Goal: Task Accomplishment & Management: Manage account settings

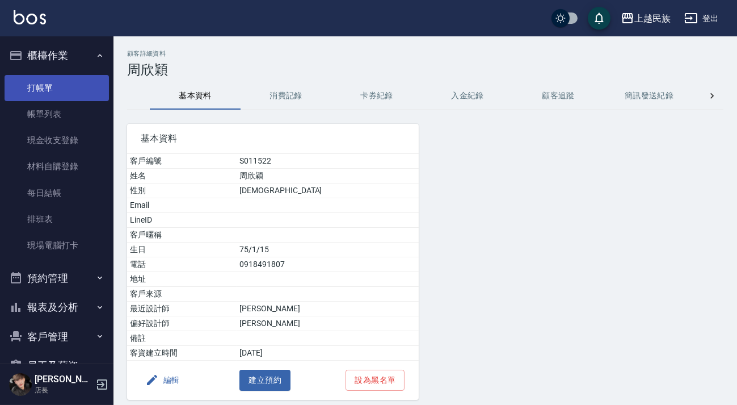
click at [85, 89] on link "打帳單" at bounding box center [57, 88] width 104 height 26
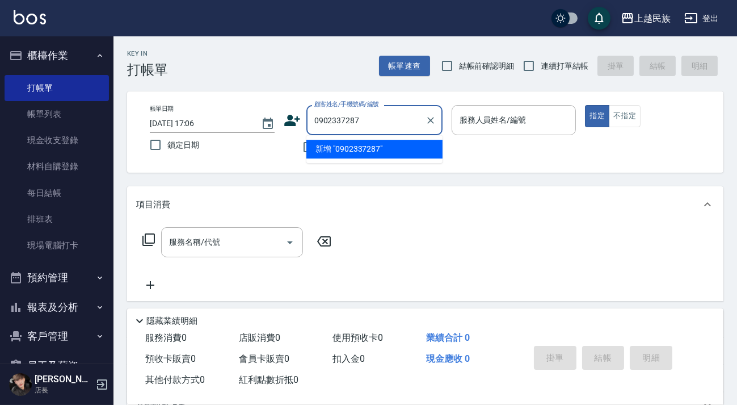
click at [406, 153] on li "新增 "0902337287"" at bounding box center [374, 149] width 136 height 19
type input "0902337287"
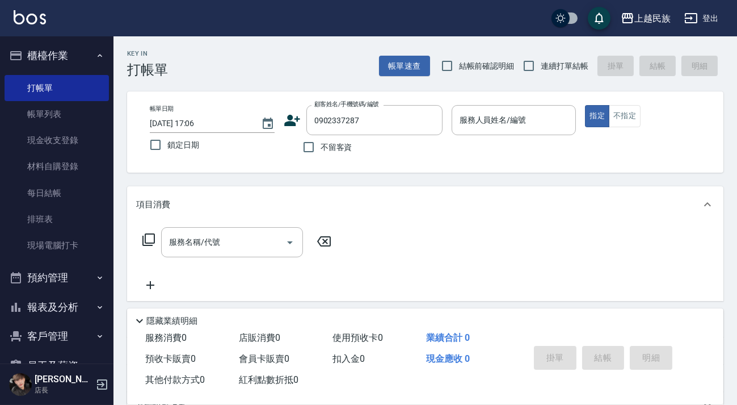
click at [291, 120] on icon at bounding box center [292, 120] width 17 height 17
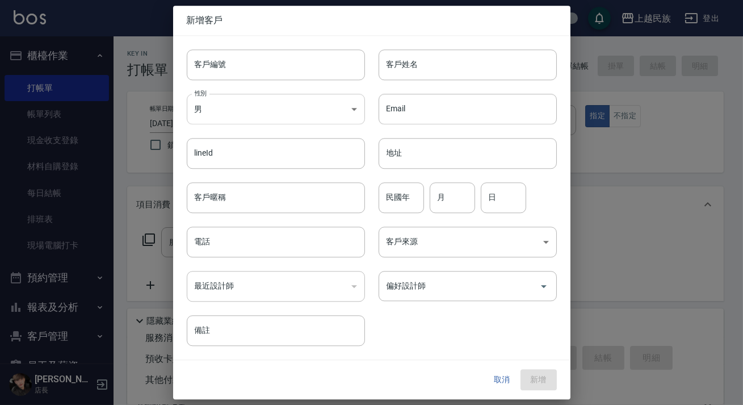
type input "0902337287"
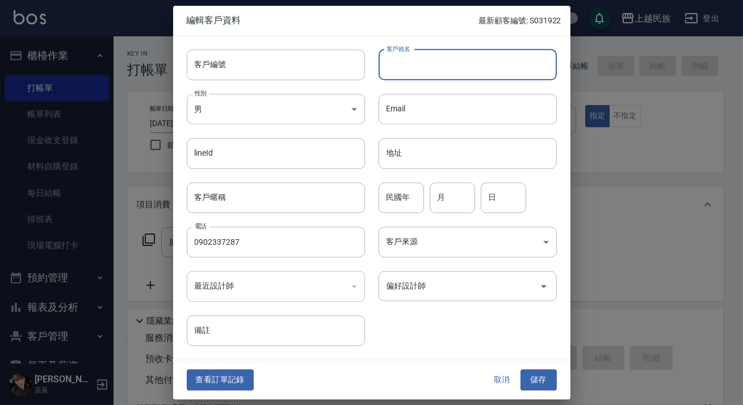
click at [407, 72] on input "客戶姓名" at bounding box center [468, 64] width 178 height 31
type input "[PERSON_NAME]"
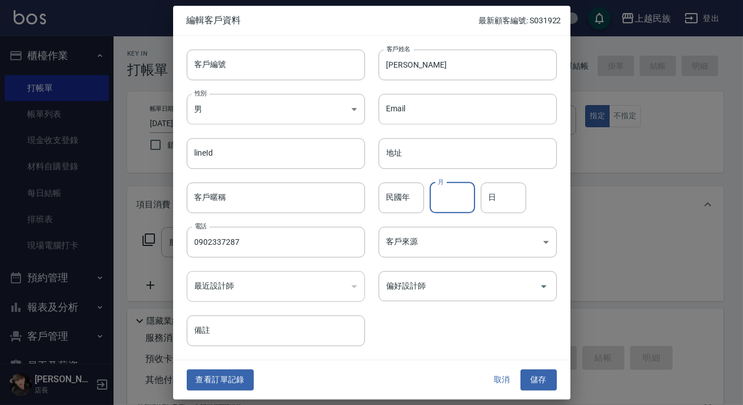
click at [460, 196] on input "月" at bounding box center [452, 197] width 45 height 31
type input "8"
click at [509, 196] on input "日" at bounding box center [503, 197] width 45 height 31
type input "6"
click at [495, 245] on body "上越民族 登出 櫃檯作業 打帳單 帳單列表 現金收支登錄 材料自購登錄 每日結帳 排班表 現場電腦打卡 預約管理 預約管理 單日預約紀錄 單週預約紀錄 報表及…" at bounding box center [371, 276] width 743 height 553
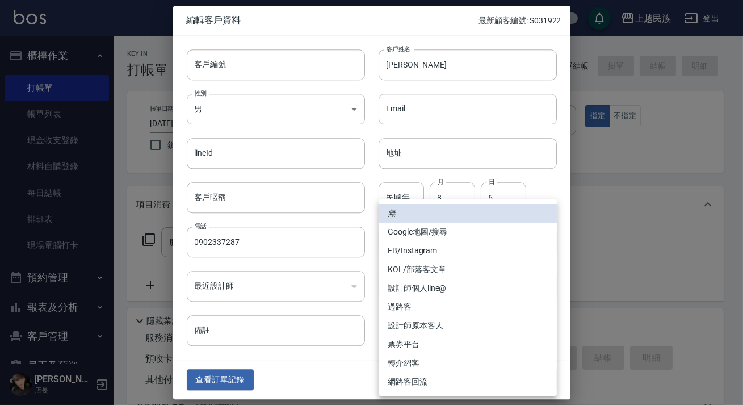
click at [468, 246] on li "FB/Instagram" at bounding box center [468, 250] width 178 height 19
type input "FB/Instagram"
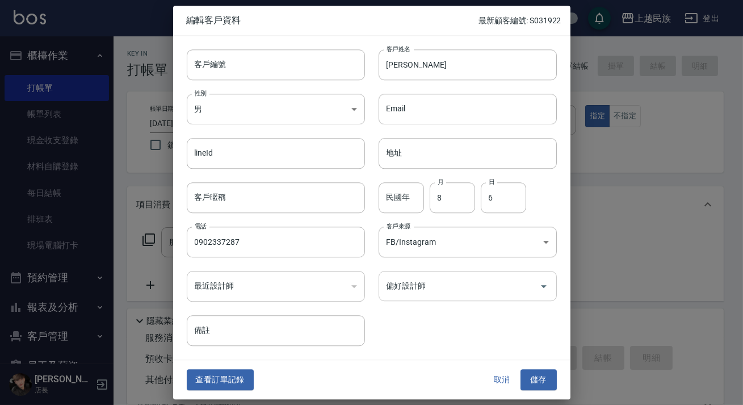
drag, startPoint x: 520, startPoint y: 294, endPoint x: 510, endPoint y: 292, distance: 10.5
click at [520, 293] on input "偏好設計師" at bounding box center [459, 286] width 151 height 20
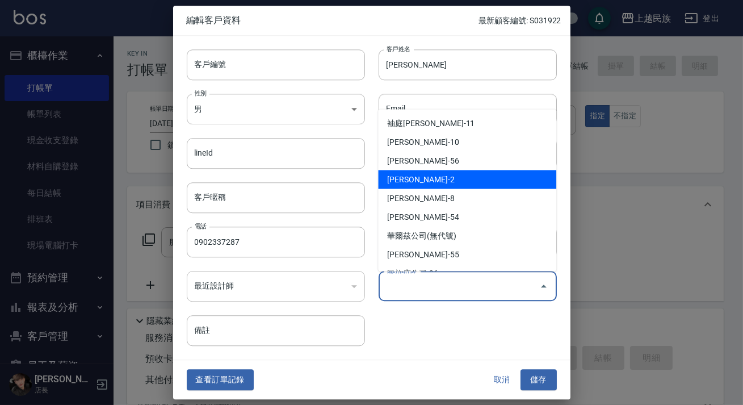
click at [435, 179] on li "[PERSON_NAME]-2" at bounding box center [467, 179] width 178 height 19
type input "[PERSON_NAME]"
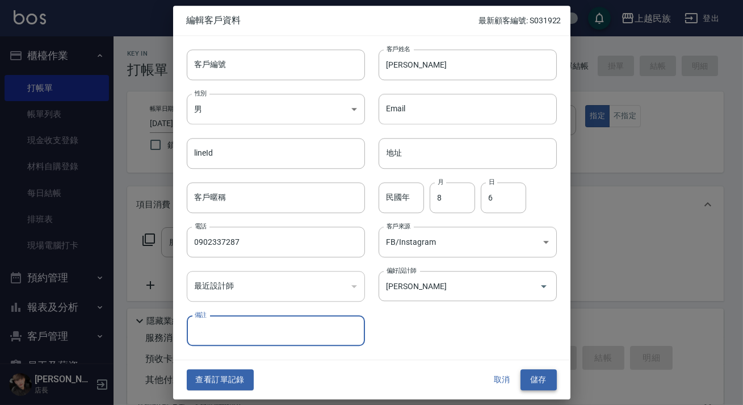
click at [539, 378] on button "儲存" at bounding box center [538, 379] width 36 height 21
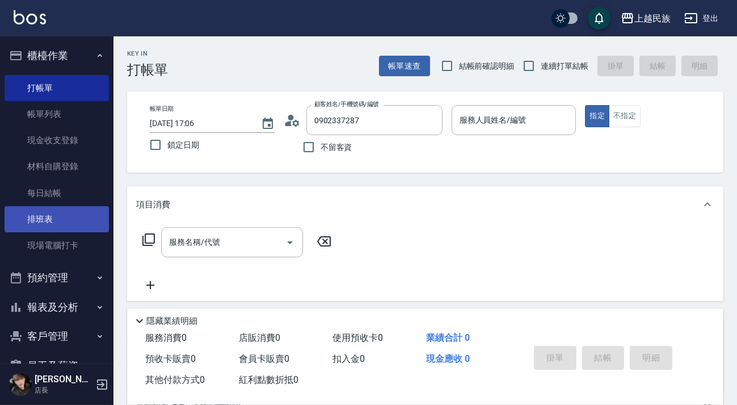
click at [54, 212] on link "排班表" at bounding box center [57, 219] width 104 height 26
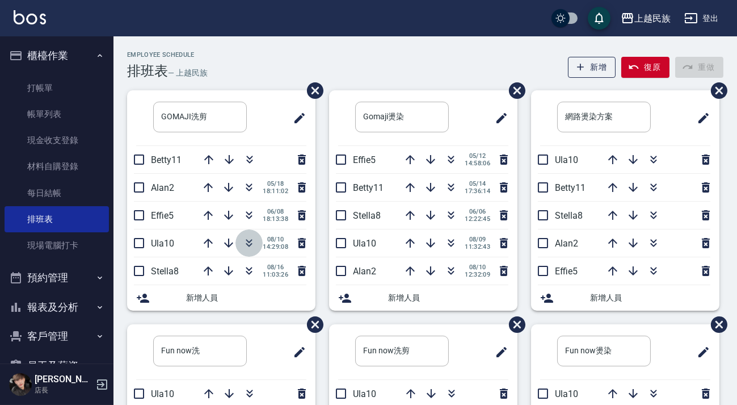
click at [245, 241] on icon "button" at bounding box center [249, 243] width 14 height 14
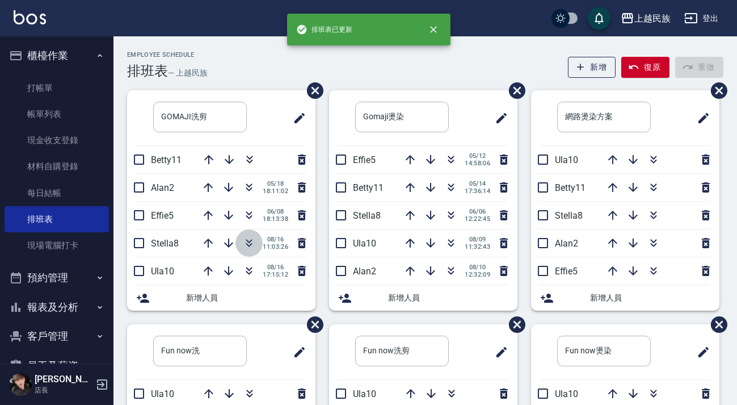
click at [246, 247] on icon "button" at bounding box center [249, 243] width 14 height 14
click at [39, 15] on img at bounding box center [30, 17] width 32 height 14
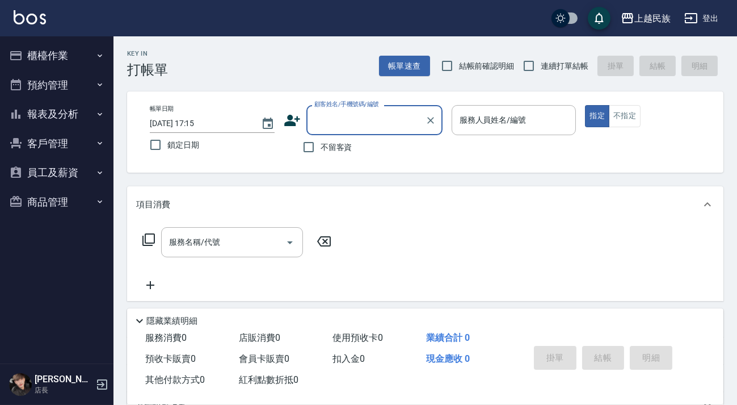
click at [62, 53] on button "櫃檯作業" at bounding box center [57, 56] width 104 height 30
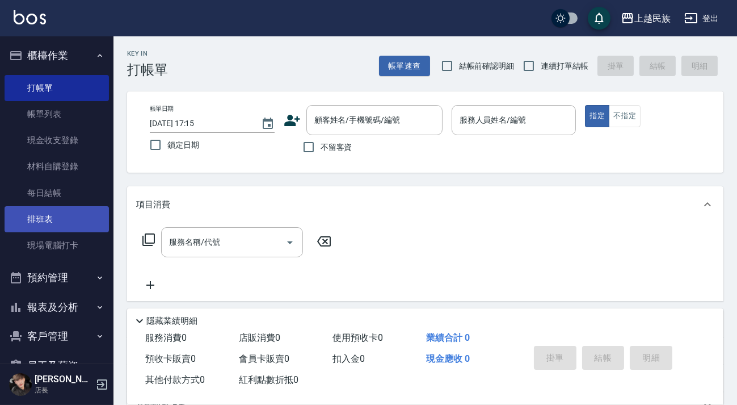
click at [74, 211] on link "排班表" at bounding box center [57, 219] width 104 height 26
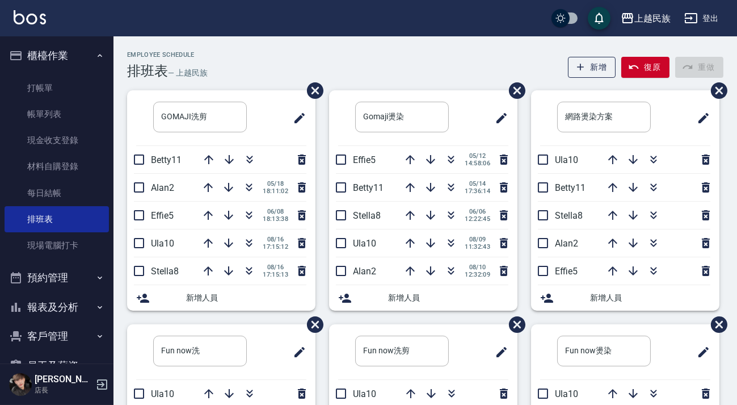
click at [20, 19] on img at bounding box center [30, 17] width 32 height 14
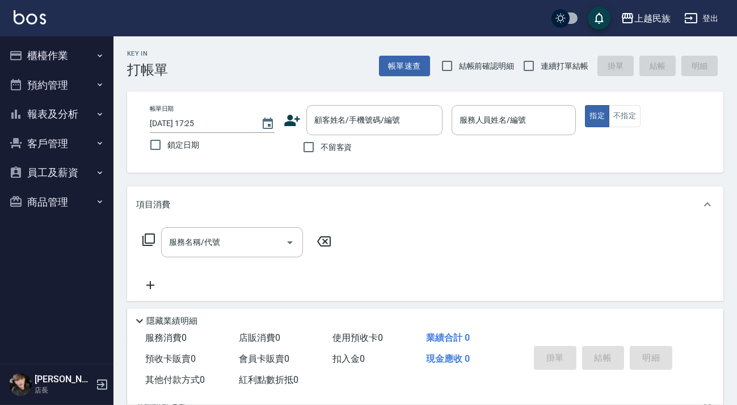
click at [24, 22] on img at bounding box center [30, 17] width 32 height 14
click at [64, 139] on button "客戶管理" at bounding box center [57, 144] width 104 height 30
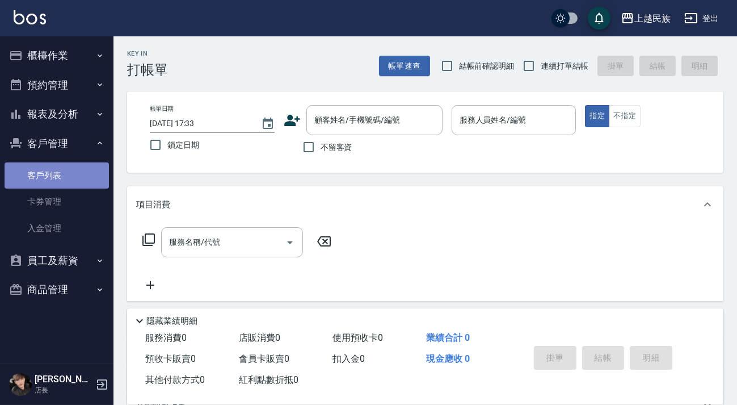
click at [70, 167] on link "客戶列表" at bounding box center [57, 175] width 104 height 26
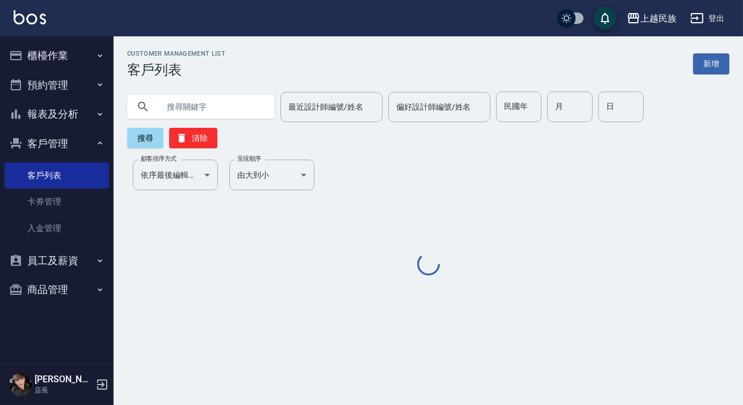
click at [214, 109] on input "text" at bounding box center [212, 106] width 107 height 31
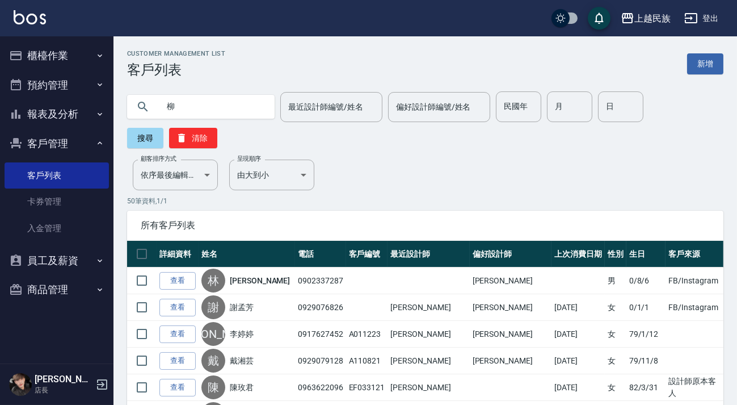
type input "柳"
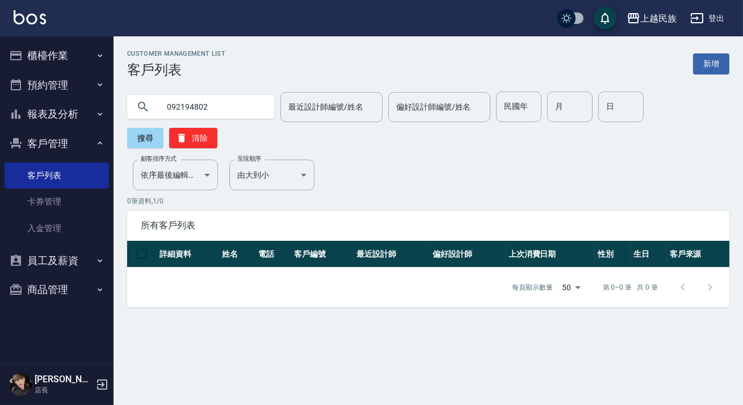
click at [178, 108] on input "092194802" at bounding box center [212, 106] width 107 height 31
type input "0922194802"
click at [28, 6] on div "上越民族 登出" at bounding box center [371, 18] width 743 height 36
click at [30, 11] on img at bounding box center [30, 17] width 32 height 14
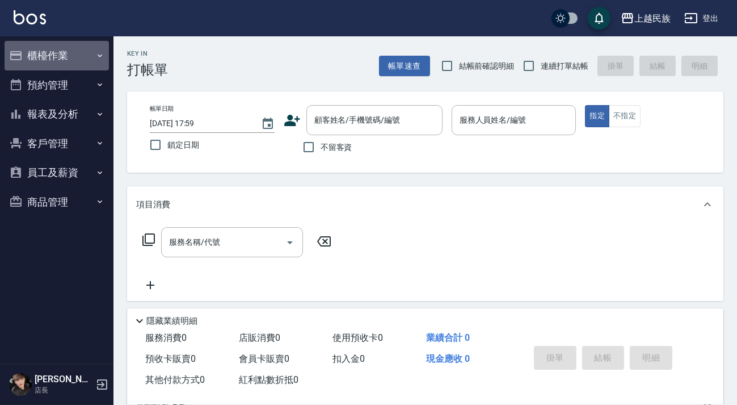
click at [52, 58] on button "櫃檯作業" at bounding box center [57, 56] width 104 height 30
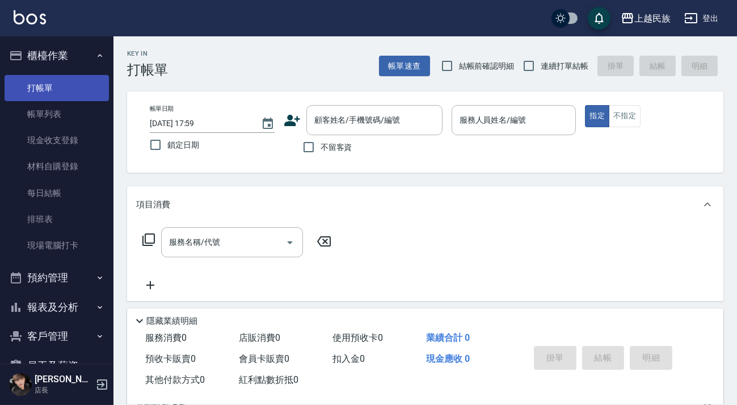
drag, startPoint x: 92, startPoint y: 54, endPoint x: 85, endPoint y: 94, distance: 39.7
click at [95, 55] on icon "button" at bounding box center [99, 55] width 9 height 9
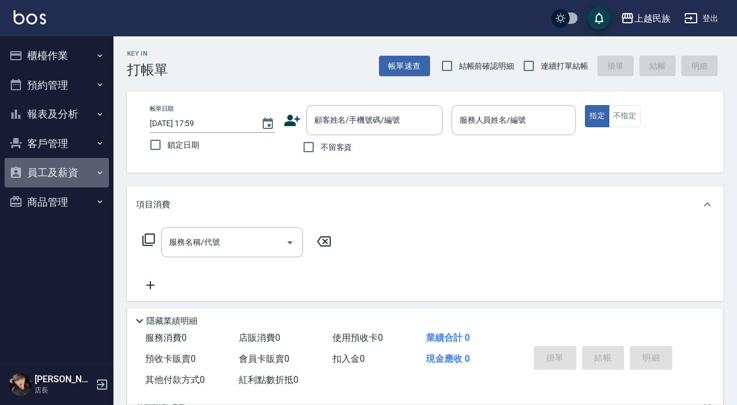
click at [77, 175] on button "員工及薪資" at bounding box center [57, 173] width 104 height 30
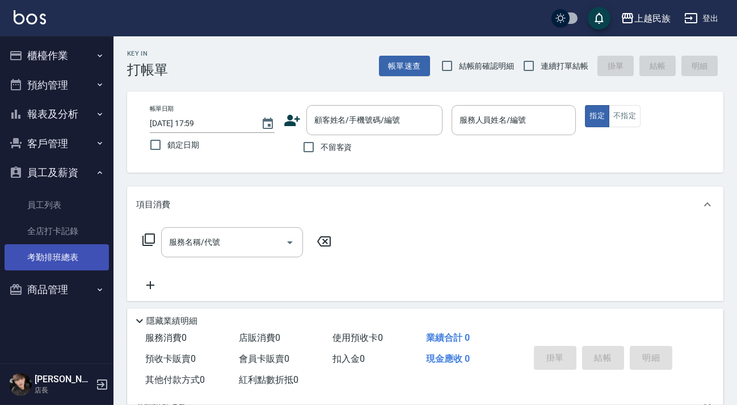
click at [87, 266] on link "考勤排班總表" at bounding box center [57, 257] width 104 height 26
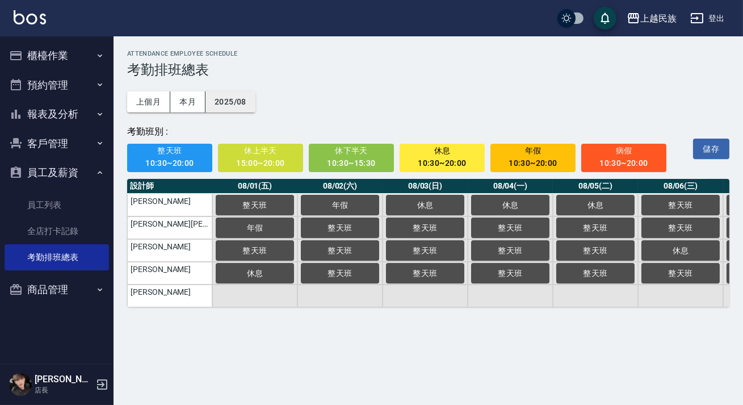
click at [221, 100] on button "2025/08" at bounding box center [230, 101] width 50 height 21
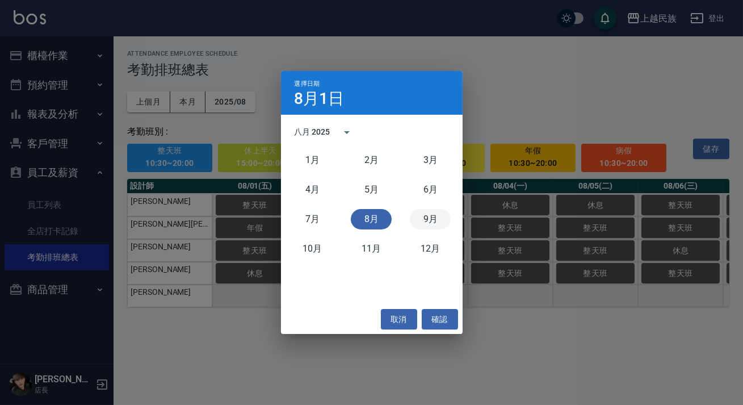
click at [421, 216] on button "9月" at bounding box center [430, 219] width 41 height 20
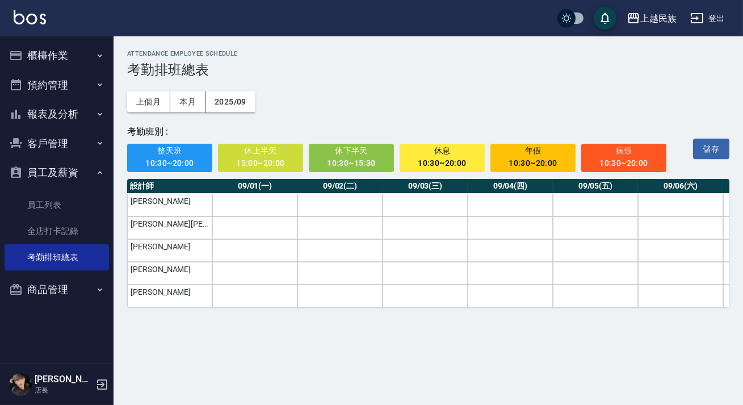
click at [410, 159] on div "10:30~20:00" at bounding box center [442, 163] width 70 height 14
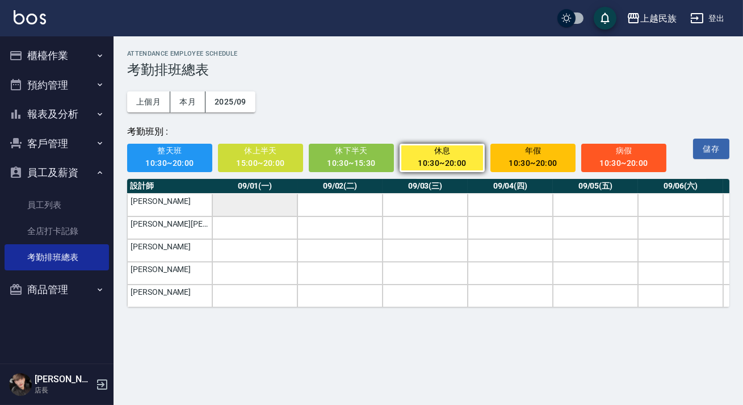
click at [250, 208] on td "a dense table" at bounding box center [254, 205] width 85 height 23
click at [243, 272] on td "a dense table" at bounding box center [254, 273] width 85 height 23
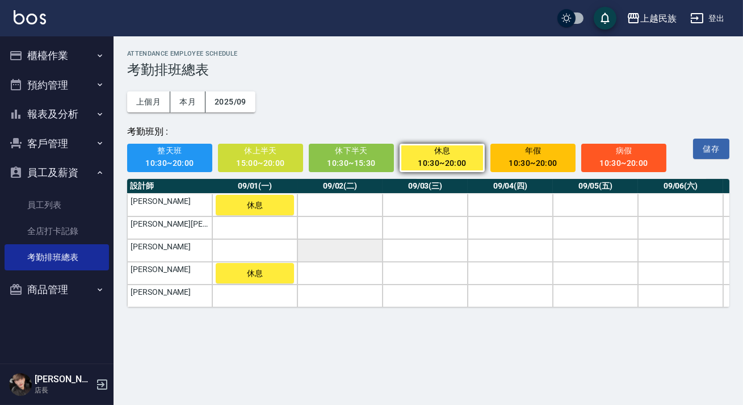
click at [344, 247] on td "a dense table" at bounding box center [339, 250] width 85 height 23
click at [338, 278] on td "a dense table" at bounding box center [339, 273] width 85 height 23
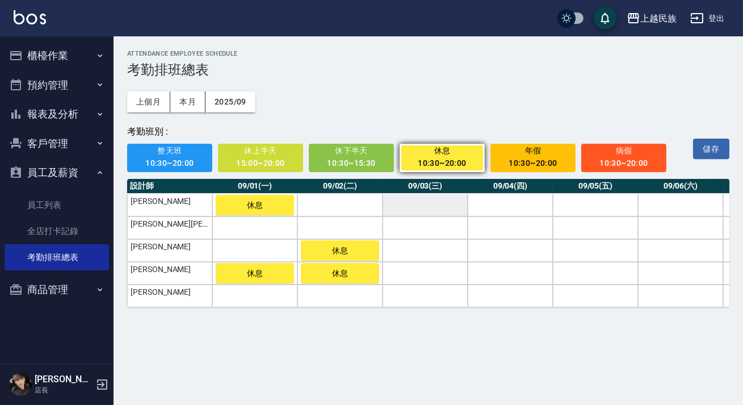
click at [431, 199] on td "a dense table" at bounding box center [425, 205] width 85 height 23
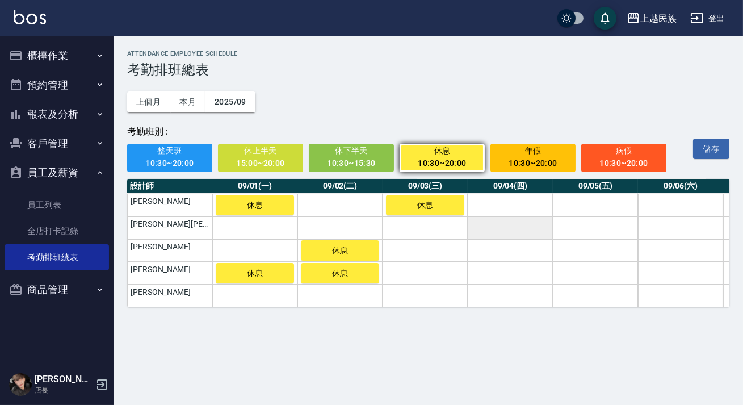
click at [529, 228] on td "a dense table" at bounding box center [510, 227] width 85 height 23
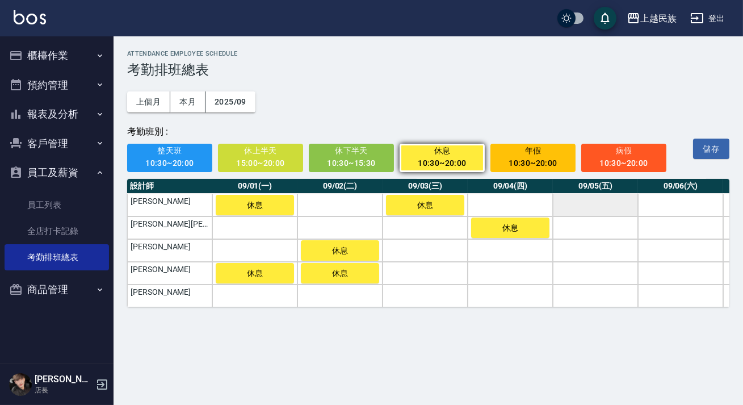
click at [613, 207] on td "a dense table" at bounding box center [595, 205] width 85 height 23
click at [616, 274] on td "a dense table" at bounding box center [595, 273] width 85 height 23
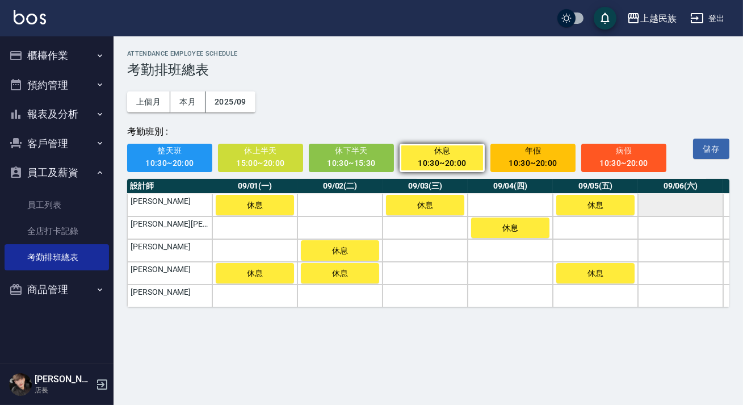
click at [680, 197] on td "a dense table" at bounding box center [680, 205] width 85 height 23
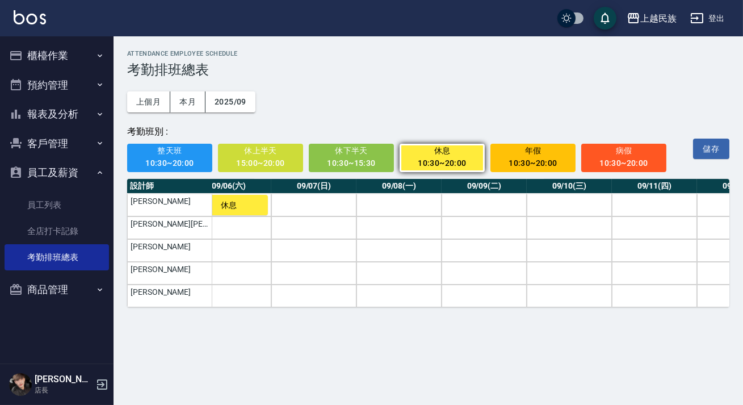
scroll to position [0, 465]
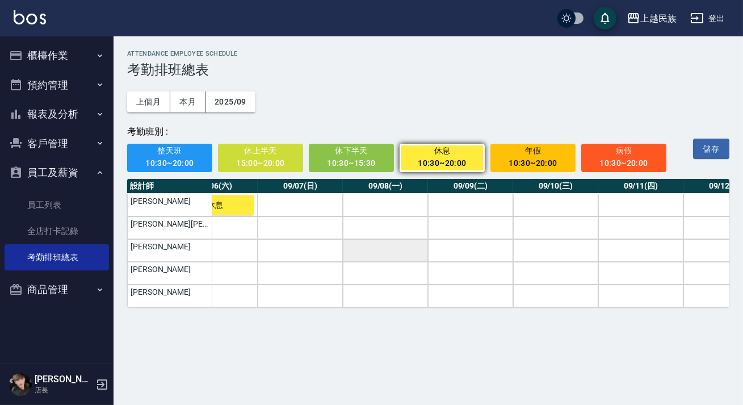
click at [396, 249] on td "a dense table" at bounding box center [385, 250] width 85 height 23
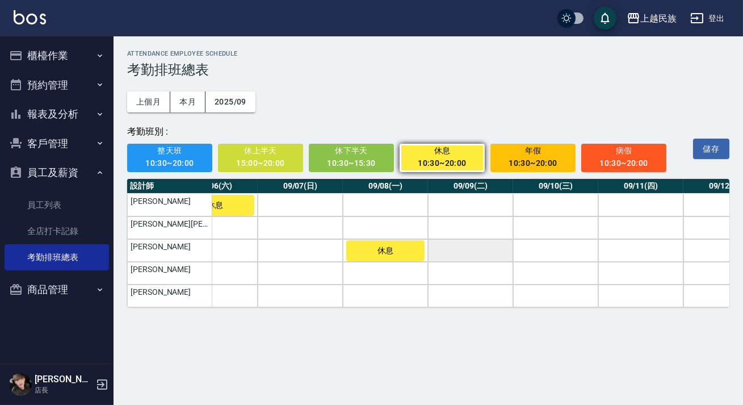
click at [471, 253] on td "a dense table" at bounding box center [470, 250] width 85 height 23
click at [477, 283] on td "a dense table" at bounding box center [470, 273] width 85 height 23
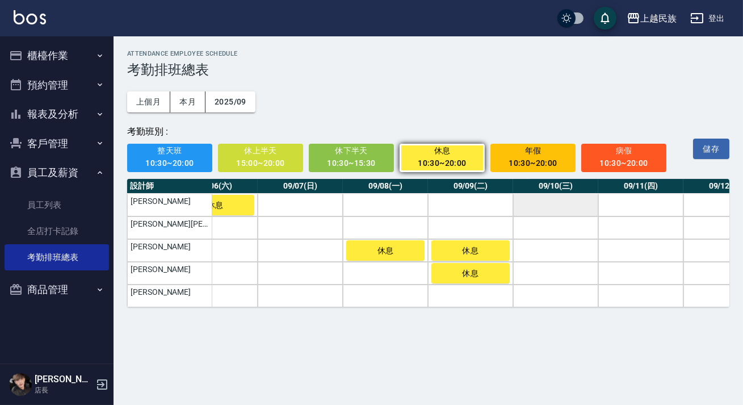
click at [561, 211] on td "a dense table" at bounding box center [555, 205] width 85 height 23
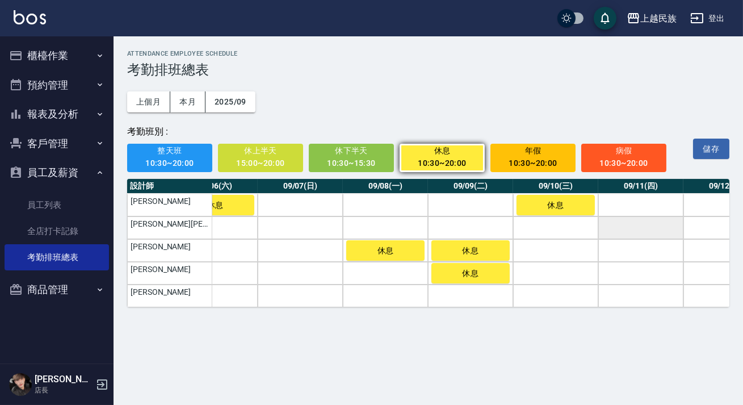
click at [631, 226] on td "a dense table" at bounding box center [640, 227] width 85 height 23
click at [695, 230] on td "a dense table" at bounding box center [725, 227] width 85 height 23
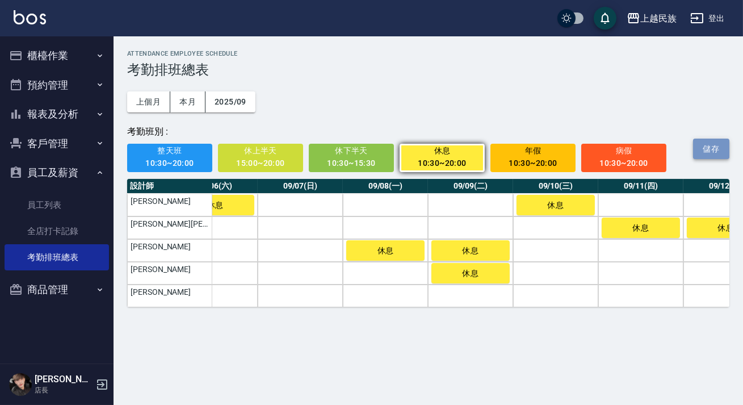
click at [713, 150] on button "儲存" at bounding box center [711, 148] width 36 height 21
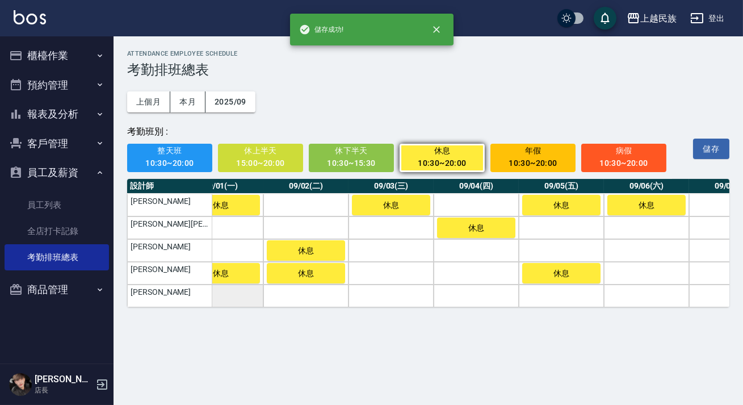
scroll to position [0, 6]
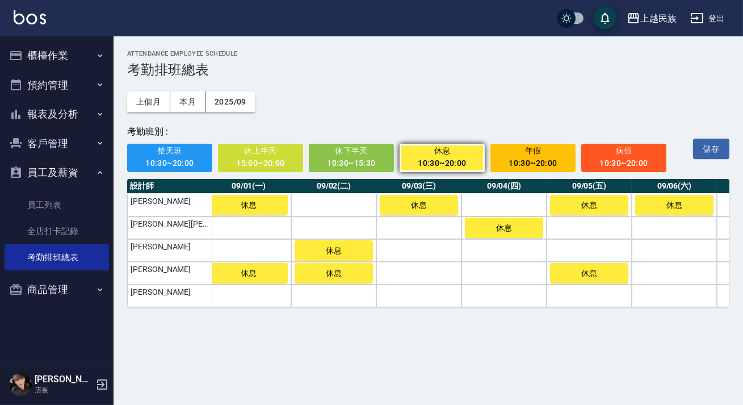
click at [570, 153] on button "年假 10:30~20:00" at bounding box center [532, 158] width 85 height 28
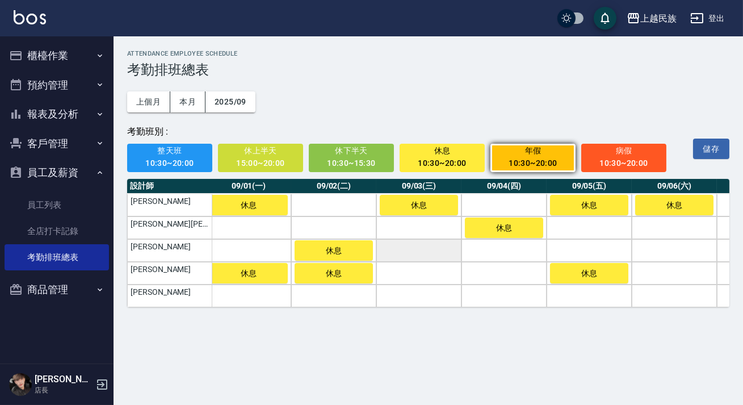
click at [429, 248] on td "a dense table" at bounding box center [418, 250] width 85 height 23
click at [171, 163] on div "10:30~20:00" at bounding box center [170, 163] width 70 height 14
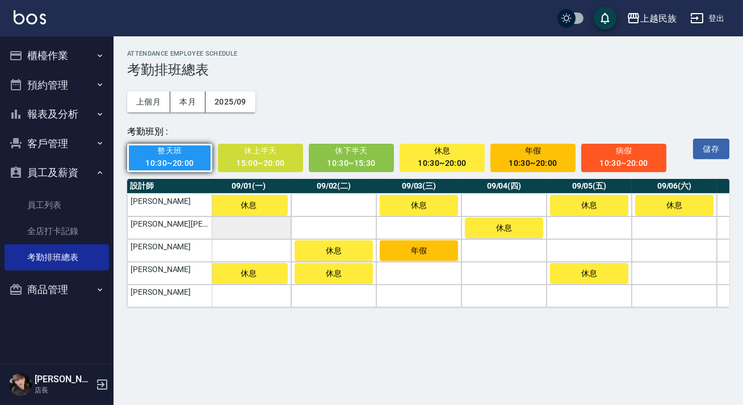
click at [242, 232] on td "a dense table" at bounding box center [248, 227] width 85 height 23
click at [242, 253] on td "a dense table" at bounding box center [248, 250] width 85 height 23
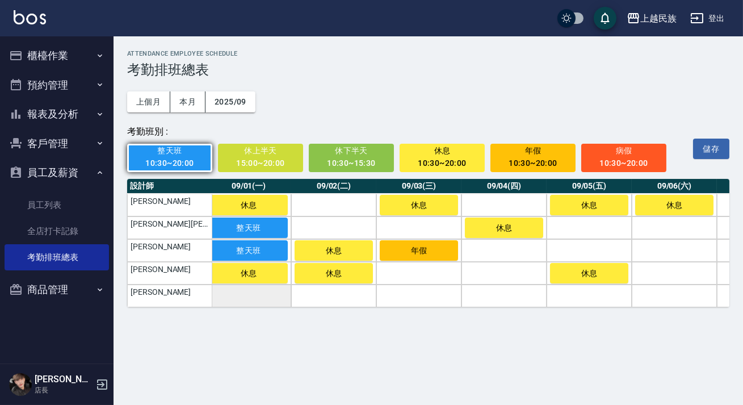
click at [238, 292] on td "a dense table" at bounding box center [248, 295] width 85 height 23
click at [335, 299] on td "a dense table" at bounding box center [333, 295] width 85 height 23
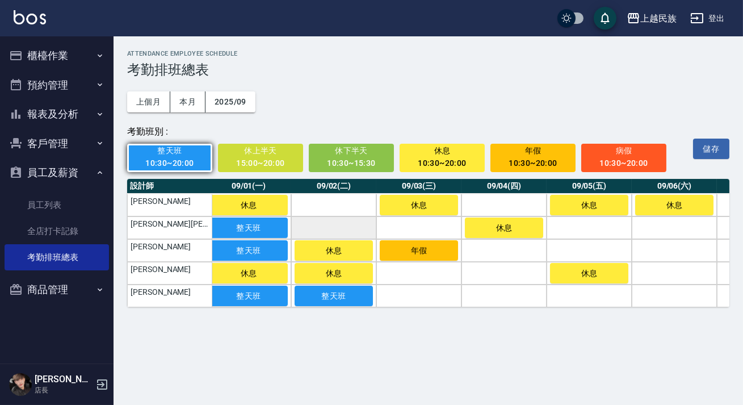
click at [339, 232] on td "a dense table" at bounding box center [333, 227] width 85 height 23
click at [344, 205] on td "a dense table" at bounding box center [333, 205] width 85 height 23
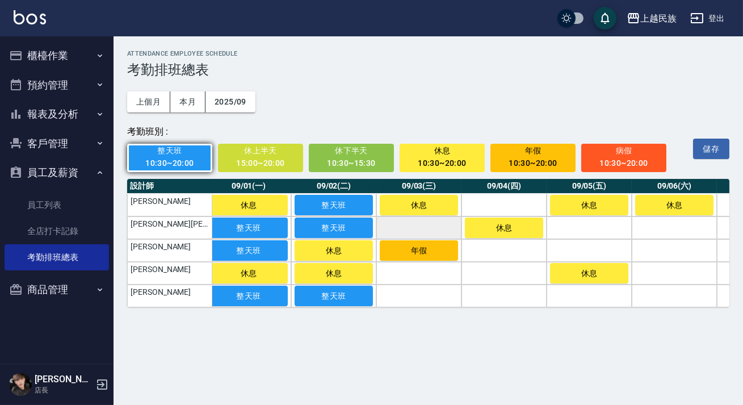
click at [389, 221] on td "a dense table" at bounding box center [418, 227] width 85 height 23
click at [405, 270] on td "a dense table" at bounding box center [418, 273] width 85 height 23
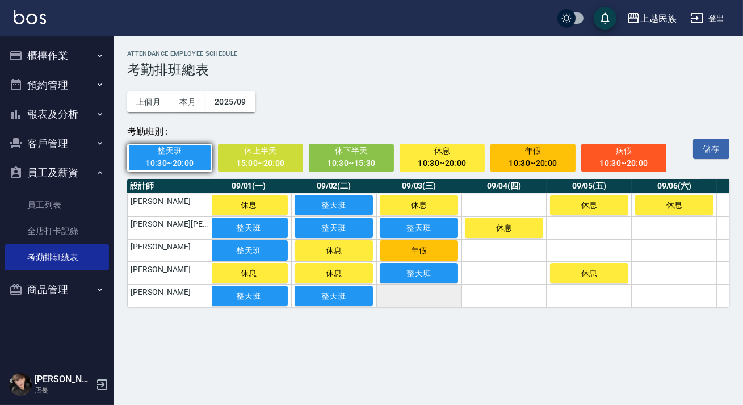
click at [411, 307] on td "a dense table" at bounding box center [418, 295] width 85 height 23
click at [506, 303] on td "a dense table" at bounding box center [503, 295] width 85 height 23
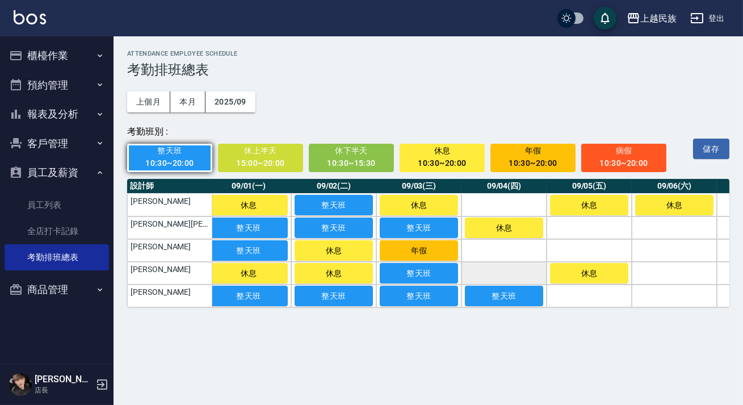
click at [501, 276] on td "a dense table" at bounding box center [503, 273] width 85 height 23
click at [499, 251] on td "a dense table" at bounding box center [503, 250] width 85 height 23
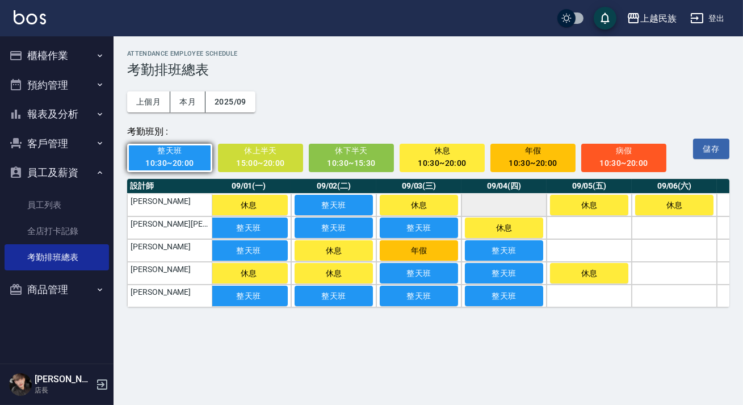
click at [502, 197] on td "a dense table" at bounding box center [503, 205] width 85 height 23
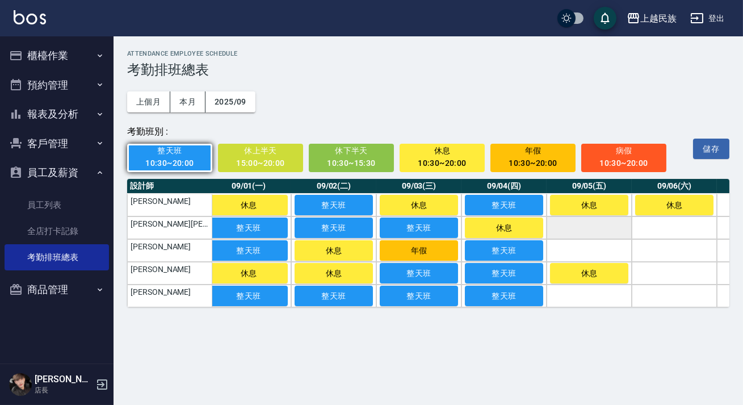
click at [591, 229] on td "a dense table" at bounding box center [589, 227] width 85 height 23
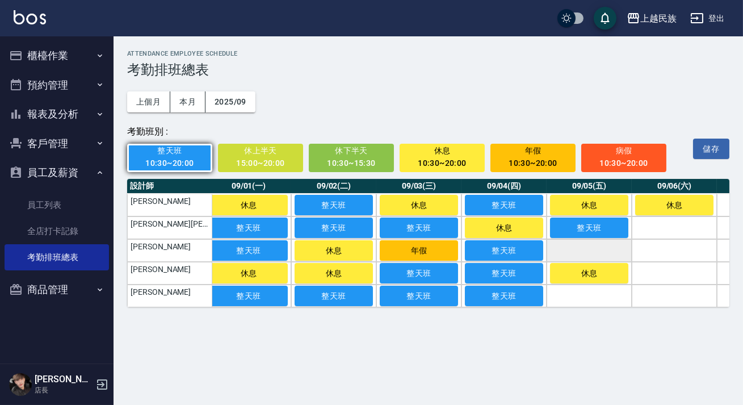
click at [602, 251] on td "a dense table" at bounding box center [589, 250] width 85 height 23
click at [613, 301] on td "a dense table" at bounding box center [589, 295] width 85 height 23
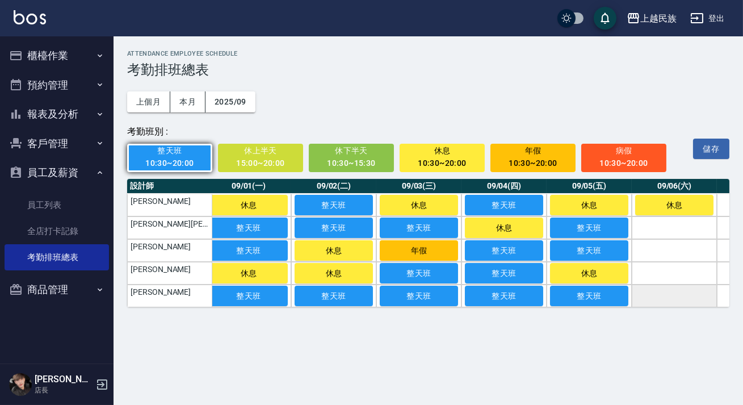
click at [673, 289] on td "a dense table" at bounding box center [674, 295] width 85 height 23
click at [673, 268] on td "a dense table" at bounding box center [674, 273] width 85 height 23
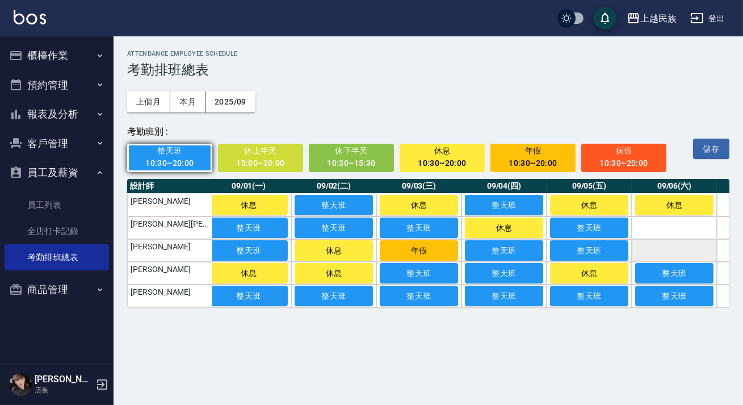
click at [670, 243] on td "a dense table" at bounding box center [674, 250] width 85 height 23
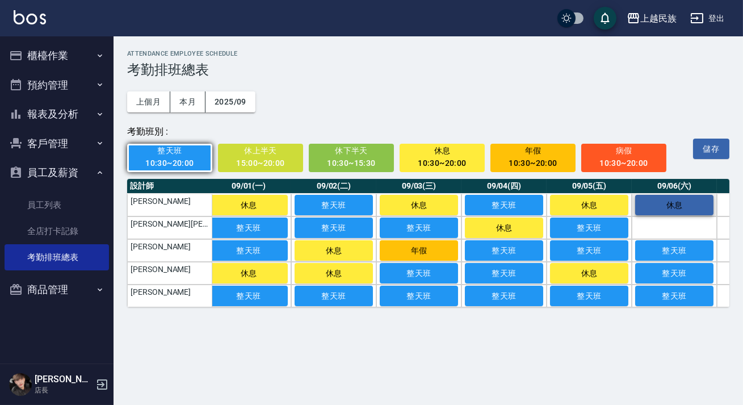
drag, startPoint x: 665, startPoint y: 226, endPoint x: 665, endPoint y: 210, distance: 16.5
click at [665, 226] on td "a dense table" at bounding box center [674, 227] width 85 height 23
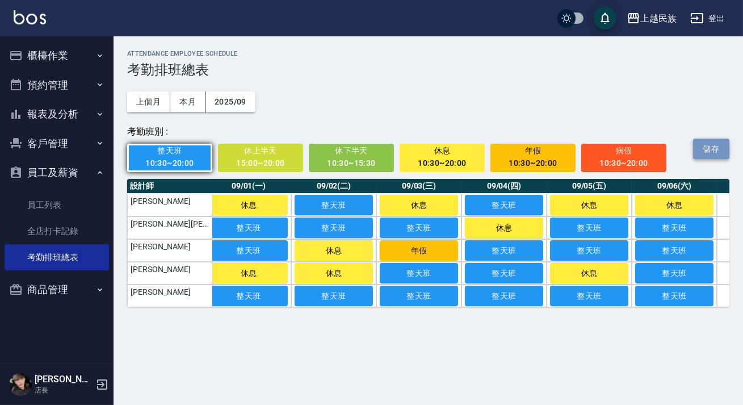
click at [698, 148] on button "儲存" at bounding box center [711, 148] width 36 height 21
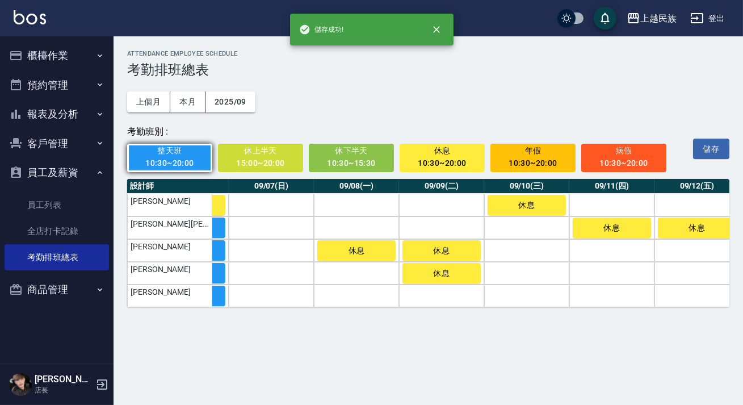
scroll to position [0, 503]
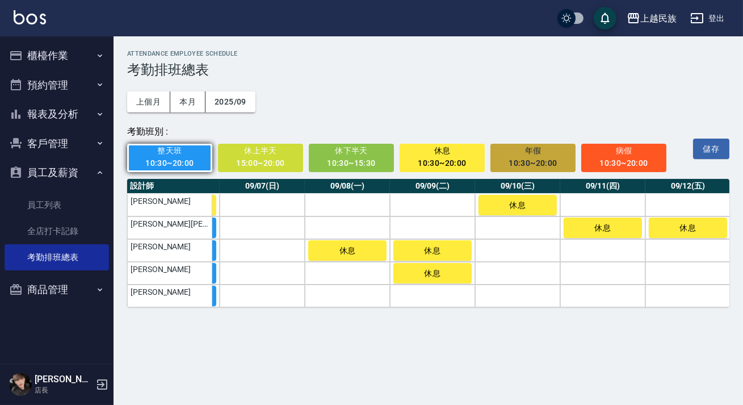
click at [530, 162] on div "10:30~20:00" at bounding box center [533, 163] width 70 height 14
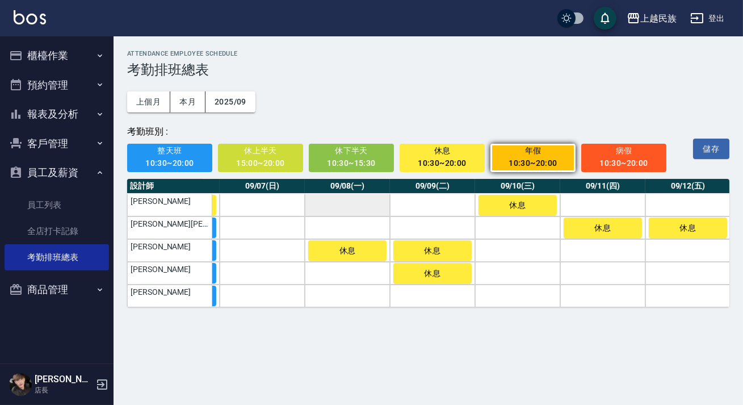
click at [362, 205] on td "a dense table" at bounding box center [347, 205] width 85 height 23
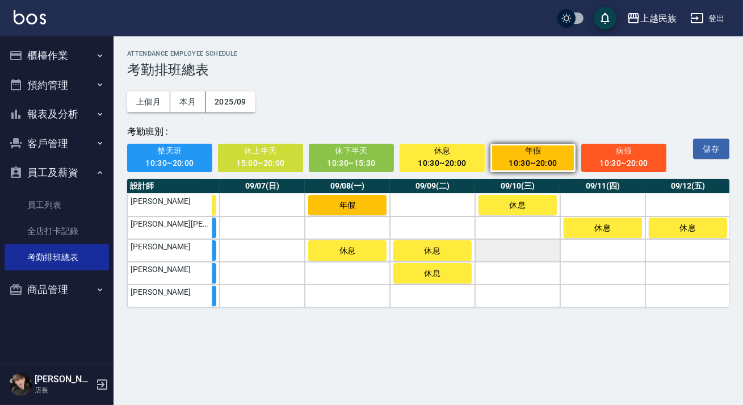
click at [518, 254] on td "a dense table" at bounding box center [517, 250] width 85 height 23
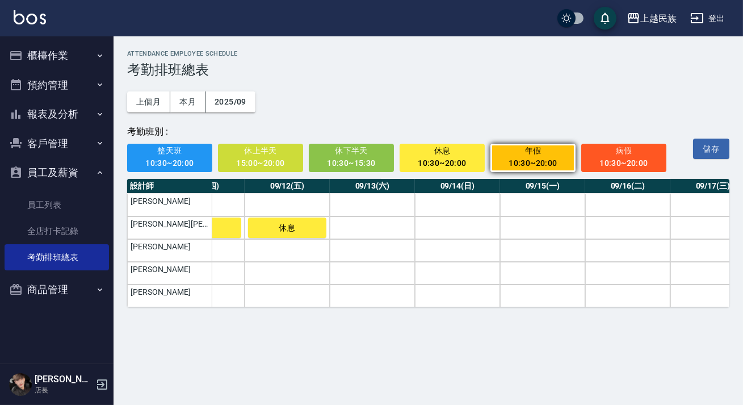
scroll to position [0, 918]
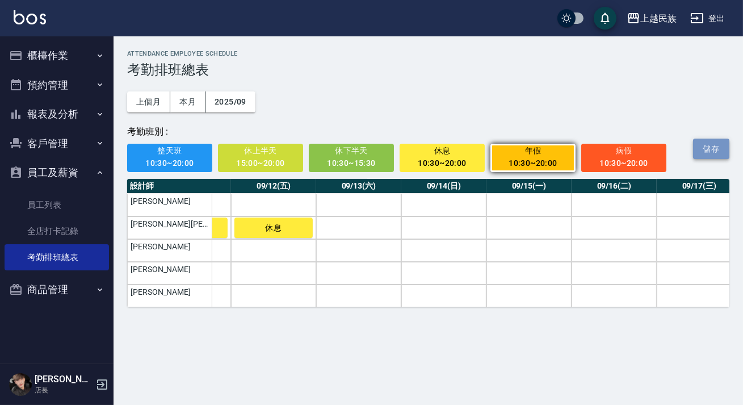
click at [707, 149] on button "儲存" at bounding box center [711, 148] width 36 height 21
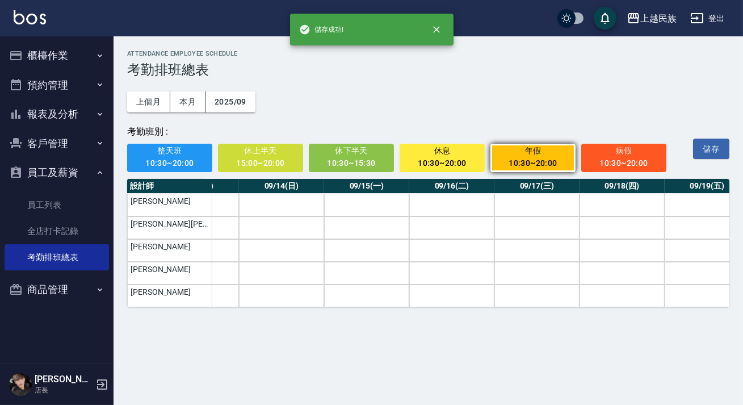
scroll to position [0, 1170]
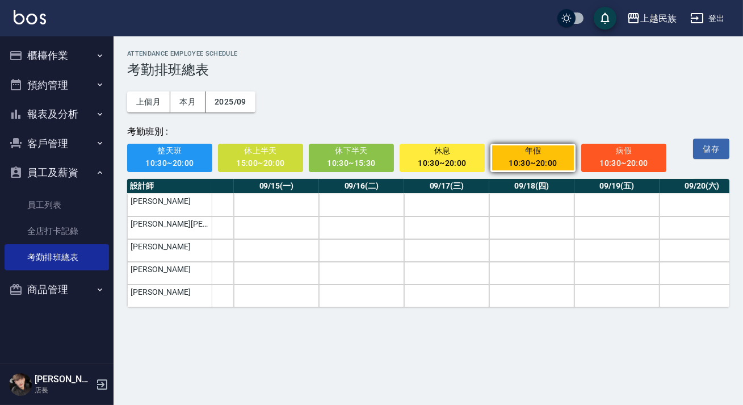
click at [446, 317] on div "ATTENDANCE EMPLOYEE SCHEDULE 考勤排班總表 上個月 本月 2025/09 考勤班別 : 整天班 10:30~20:00 休上半天 …" at bounding box center [428, 178] width 629 height 284
drag, startPoint x: 449, startPoint y: 317, endPoint x: 421, endPoint y: 317, distance: 28.4
click at [421, 317] on div "ATTENDANCE EMPLOYEE SCHEDULE 考勤排班總表 上個月 本月 2025/09 考勤班別 : 整天班 10:30~20:00 休上半天 …" at bounding box center [428, 178] width 629 height 284
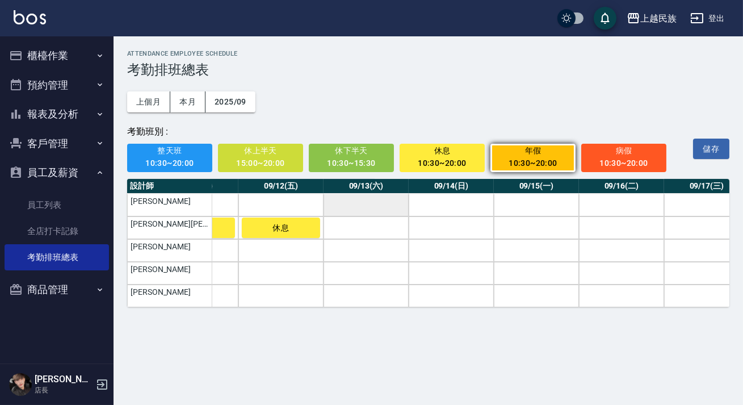
click at [390, 203] on td "a dense table" at bounding box center [365, 205] width 85 height 23
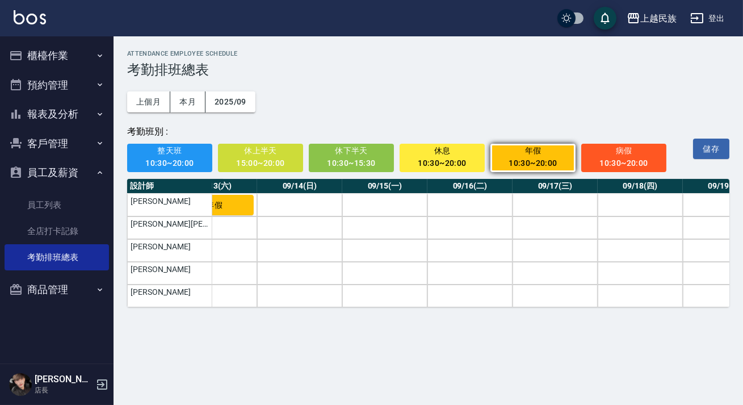
scroll to position [0, 1152]
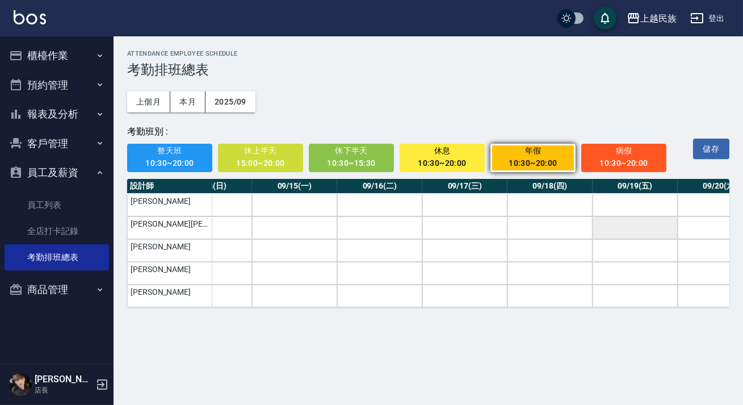
click at [621, 229] on td "a dense table" at bounding box center [634, 227] width 85 height 23
click at [707, 149] on button "儲存" at bounding box center [711, 148] width 36 height 21
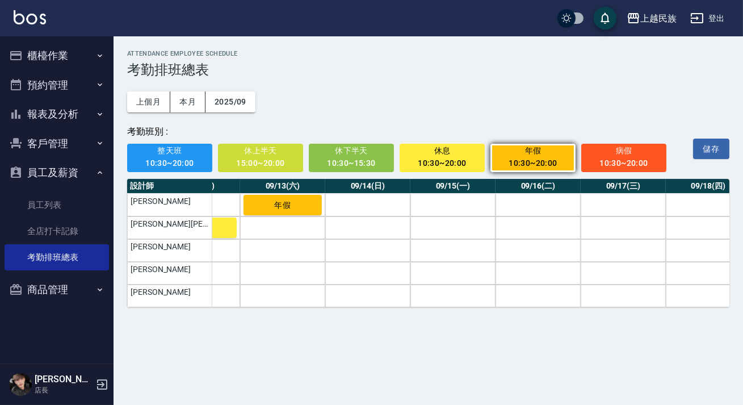
scroll to position [0, 1050]
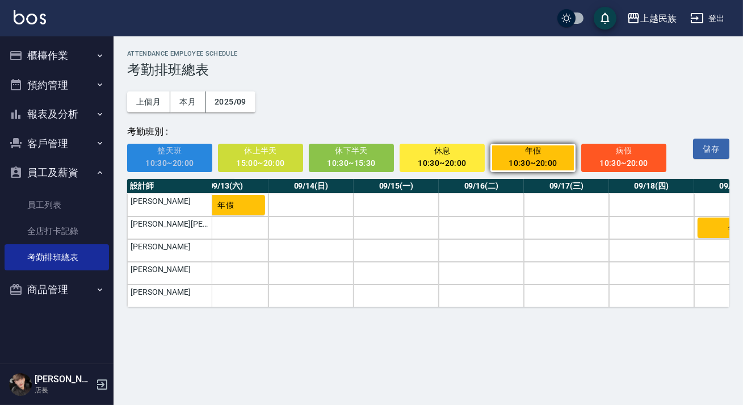
click at [165, 170] on div "10:30~20:00" at bounding box center [170, 163] width 70 height 14
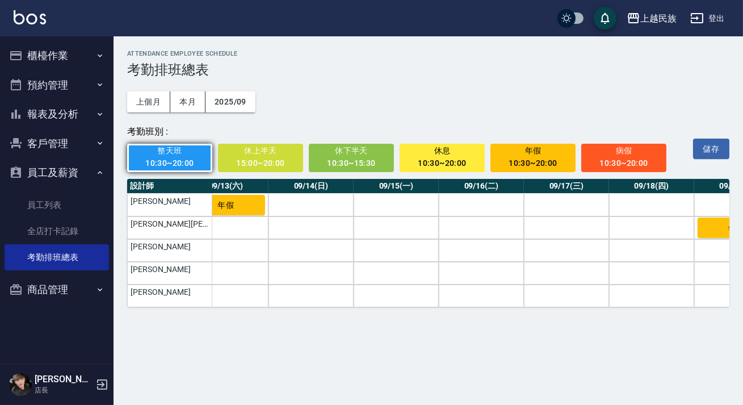
click at [221, 167] on button "休上半天 15:00~20:00" at bounding box center [260, 158] width 85 height 28
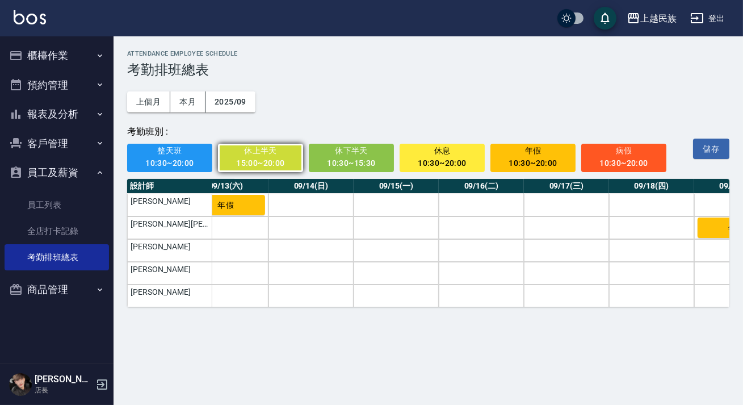
click at [184, 163] on div "10:30~20:00" at bounding box center [170, 163] width 70 height 14
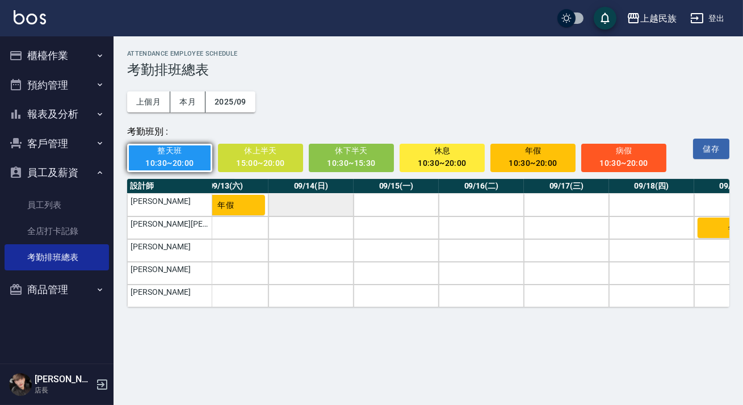
click at [329, 200] on td "a dense table" at bounding box center [310, 205] width 85 height 23
click at [324, 191] on th "09/14(日)" at bounding box center [310, 186] width 85 height 15
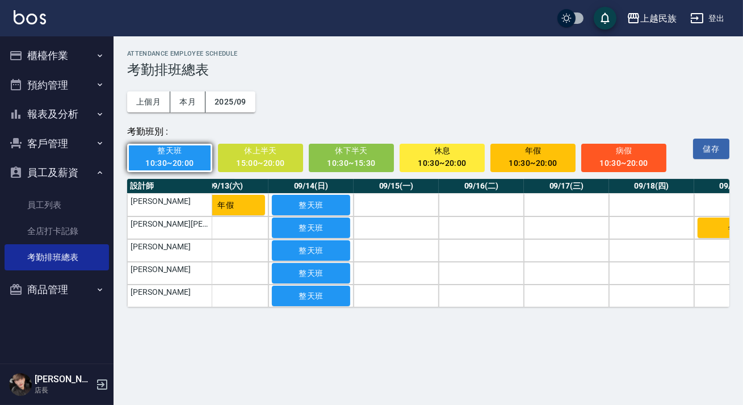
click at [441, 158] on div "10:30~20:00" at bounding box center [442, 163] width 70 height 14
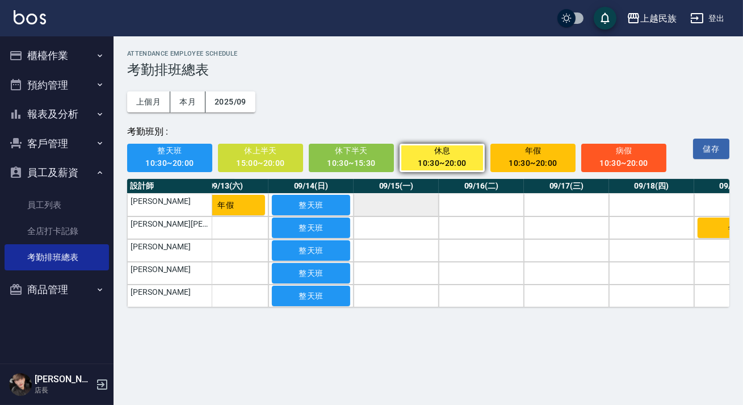
click at [404, 208] on td "a dense table" at bounding box center [396, 205] width 85 height 23
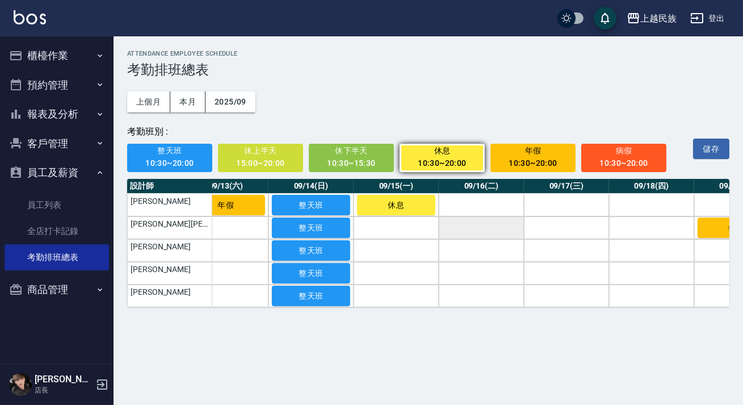
click at [475, 232] on td "a dense table" at bounding box center [481, 227] width 85 height 23
click at [499, 269] on td "a dense table" at bounding box center [481, 273] width 85 height 23
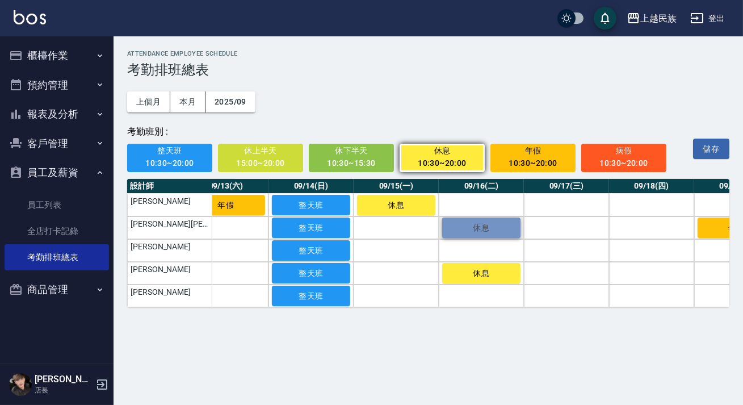
click at [497, 232] on span "休息" at bounding box center [481, 227] width 57 height 9
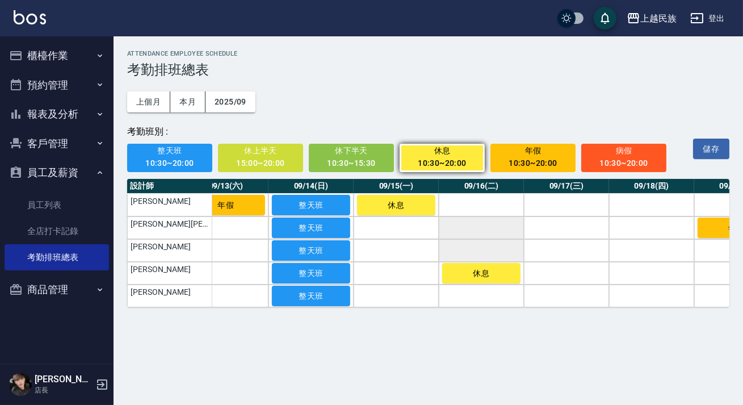
click at [490, 256] on td "a dense table" at bounding box center [481, 250] width 85 height 23
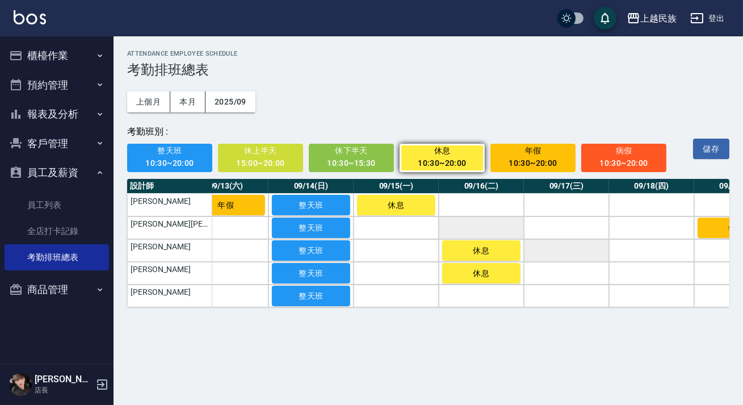
click at [554, 252] on td "a dense table" at bounding box center [566, 250] width 85 height 23
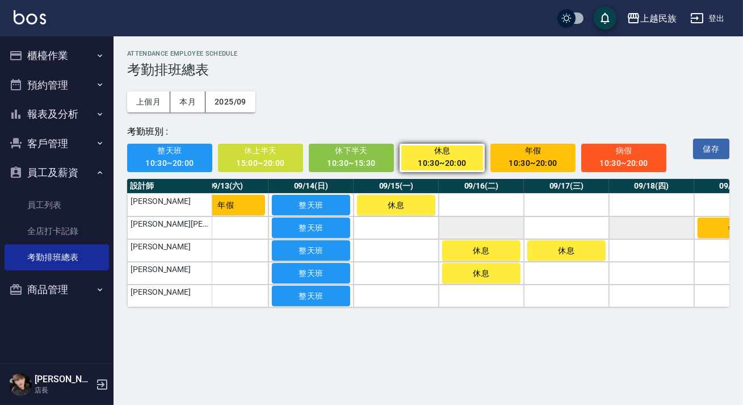
click at [620, 228] on td "a dense table" at bounding box center [651, 227] width 85 height 23
click at [627, 276] on td "a dense table" at bounding box center [651, 273] width 85 height 23
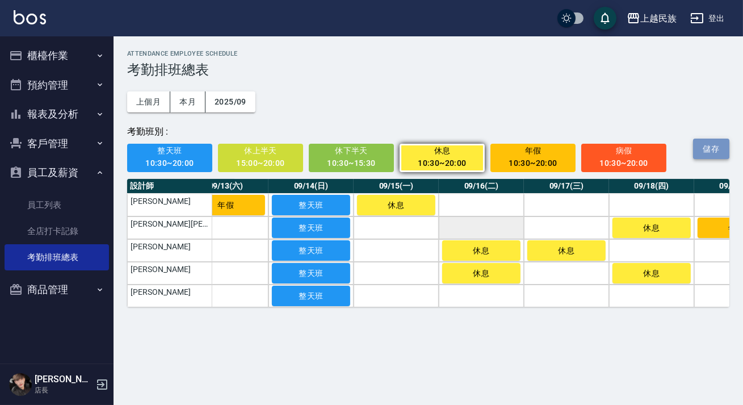
click at [697, 159] on button "儲存" at bounding box center [711, 148] width 36 height 21
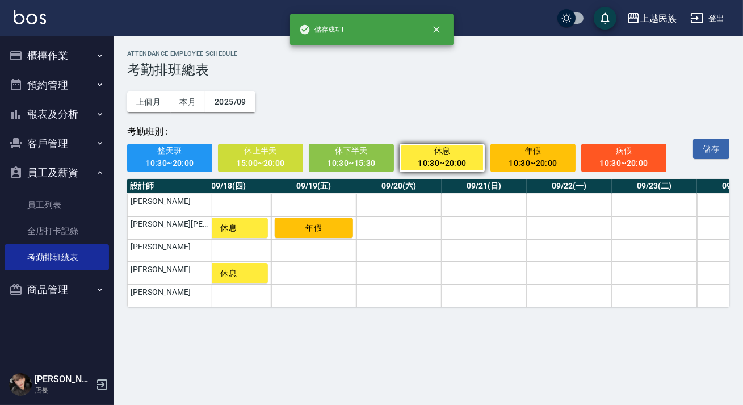
scroll to position [0, 1494]
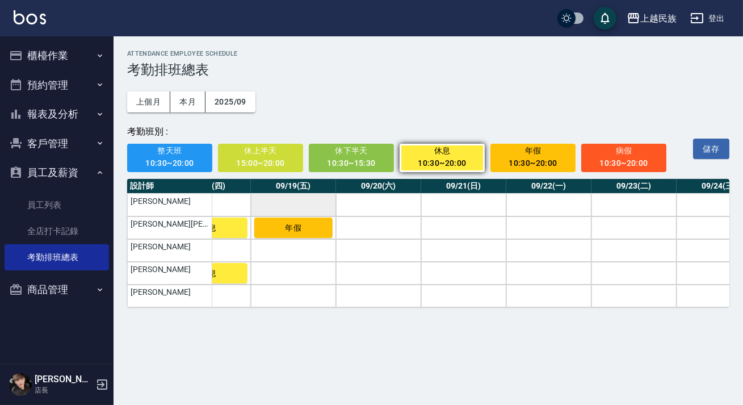
click at [310, 213] on td "a dense table" at bounding box center [293, 205] width 85 height 23
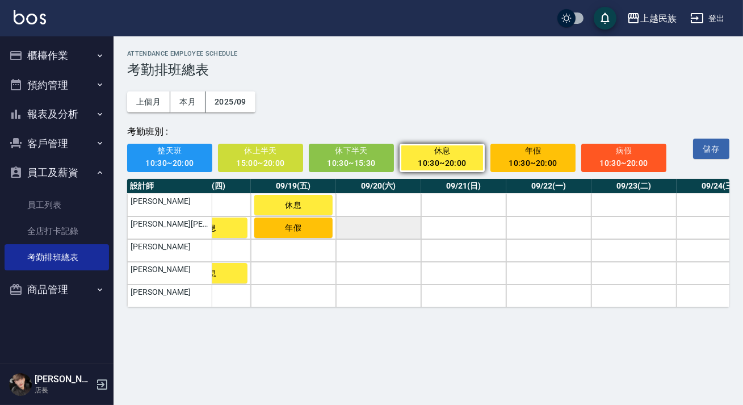
click at [342, 226] on td "a dense table" at bounding box center [378, 227] width 85 height 23
click at [189, 161] on div "10:30~20:00" at bounding box center [170, 163] width 70 height 14
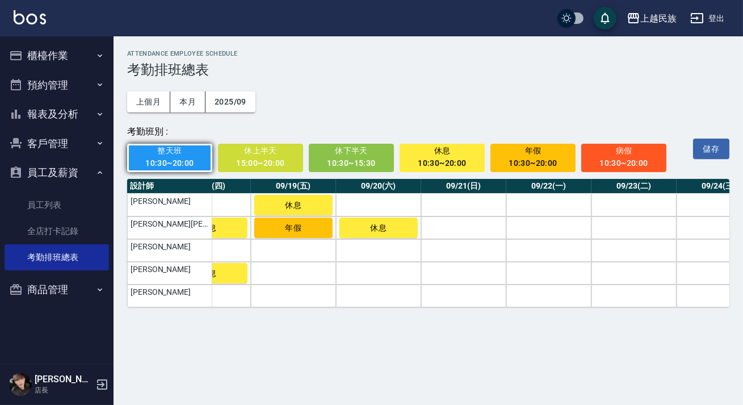
click at [427, 188] on th "09/21(日)" at bounding box center [463, 186] width 85 height 15
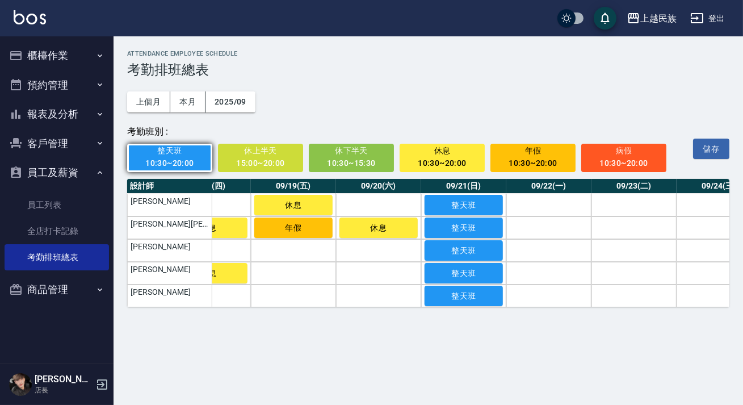
click at [446, 158] on div "10:30~20:00" at bounding box center [442, 163] width 70 height 14
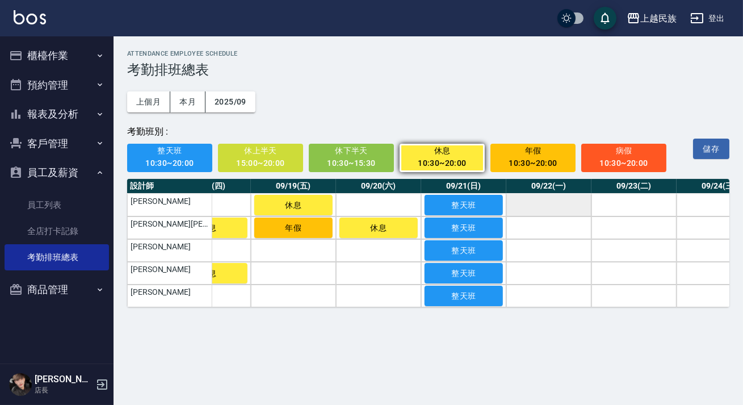
click at [535, 207] on td "a dense table" at bounding box center [548, 205] width 85 height 23
click at [636, 280] on td "a dense table" at bounding box center [633, 273] width 85 height 23
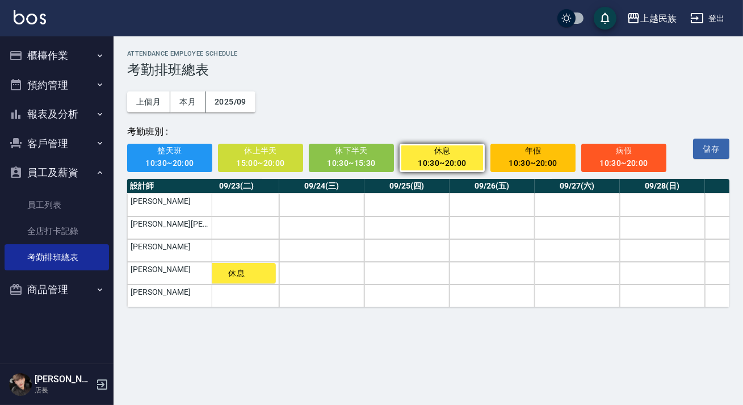
scroll to position [0, 1896]
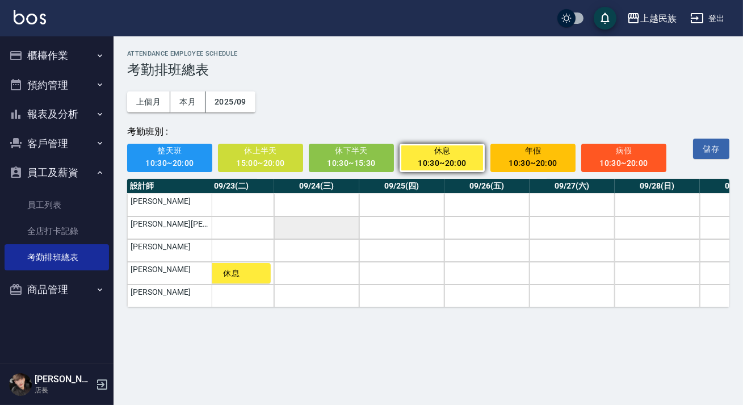
click at [327, 226] on td "a dense table" at bounding box center [316, 227] width 85 height 23
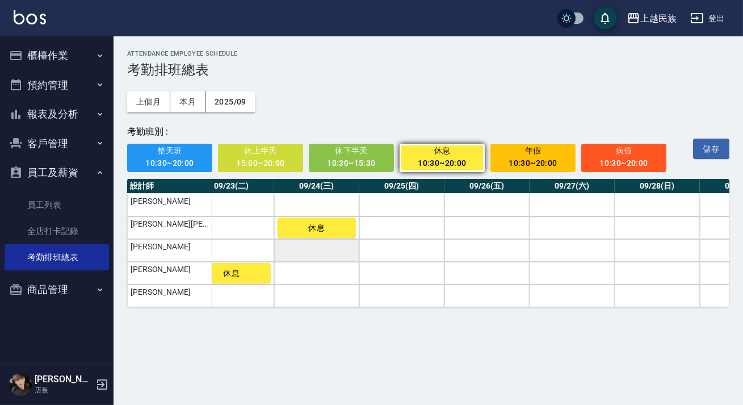
click at [333, 251] on td "a dense table" at bounding box center [316, 250] width 85 height 23
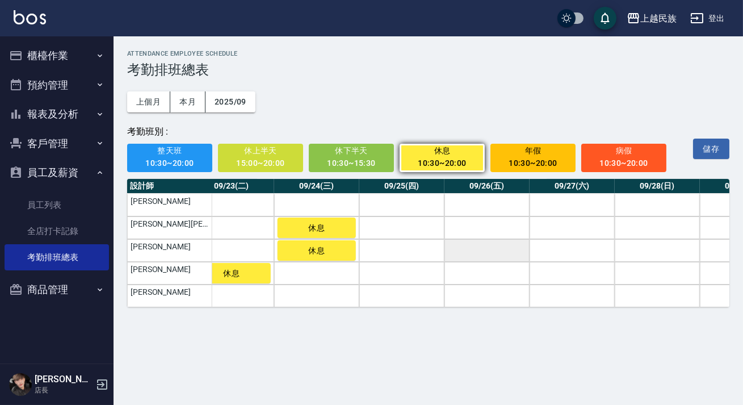
click at [491, 257] on td "a dense table" at bounding box center [486, 250] width 85 height 23
click at [658, 270] on td "a dense table" at bounding box center [657, 273] width 85 height 23
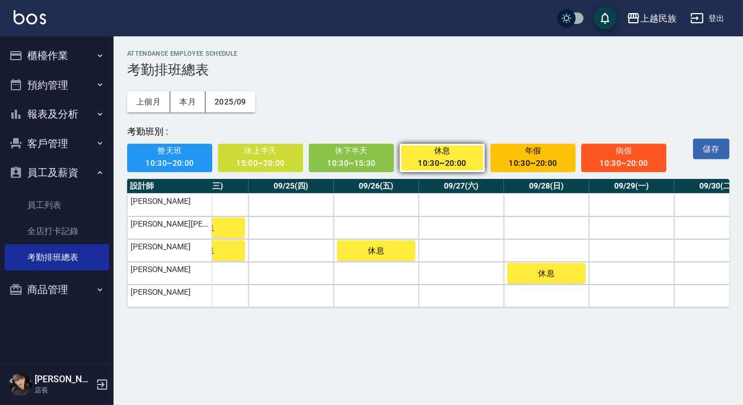
scroll to position [0, 2036]
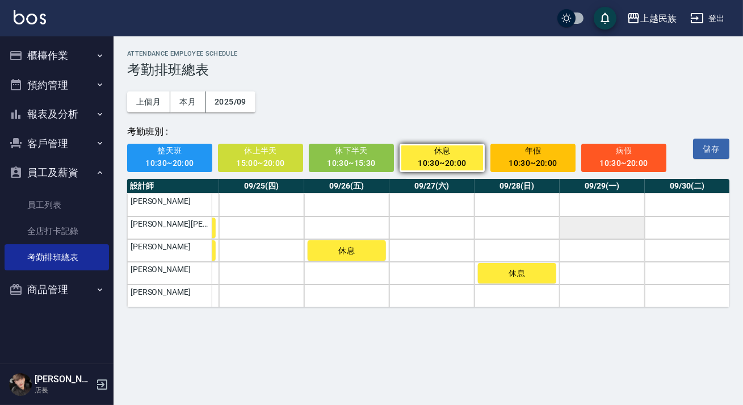
click at [622, 236] on td "a dense table" at bounding box center [602, 227] width 85 height 23
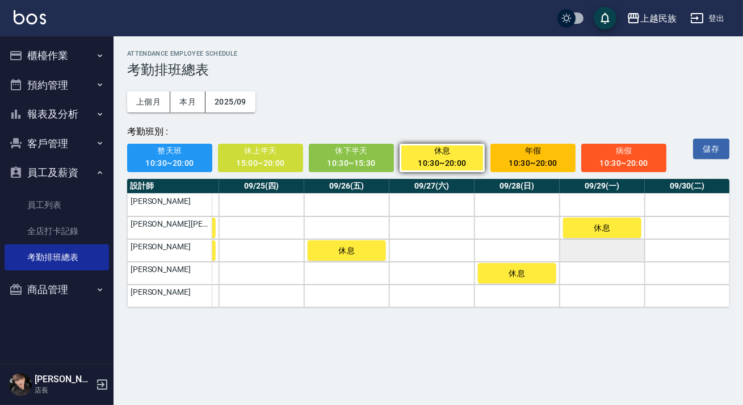
click at [624, 249] on td "a dense table" at bounding box center [602, 250] width 85 height 23
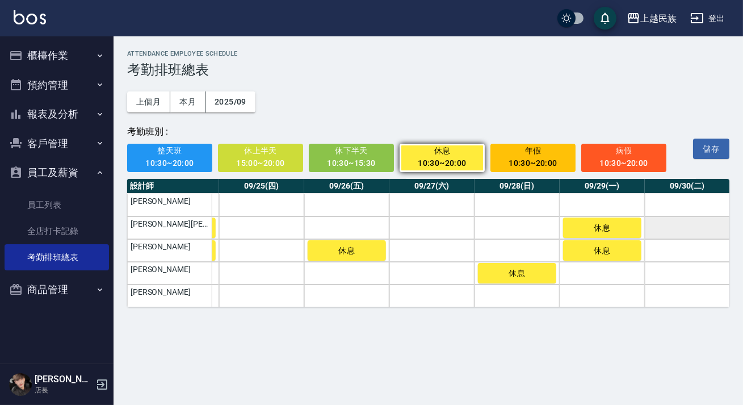
click at [696, 231] on td "a dense table" at bounding box center [687, 227] width 85 height 23
click at [709, 146] on button "儲存" at bounding box center [711, 148] width 36 height 21
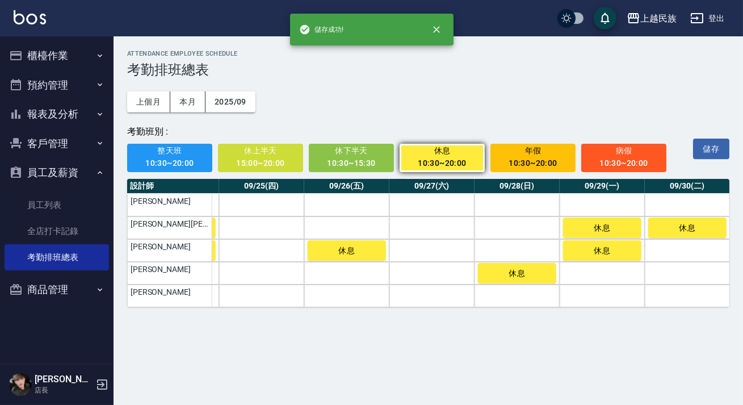
click at [151, 142] on div "整天班 10:30~20:00 休上半天 15:00~20:00 休下半天 10:30~15:30 休息 10:30~20:00 年假 10:30~20:00…" at bounding box center [403, 155] width 552 height 34
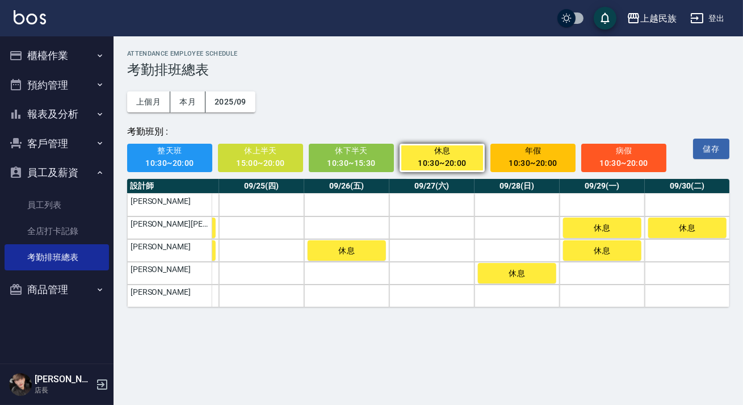
click at [153, 162] on div "10:30~20:00" at bounding box center [170, 163] width 70 height 14
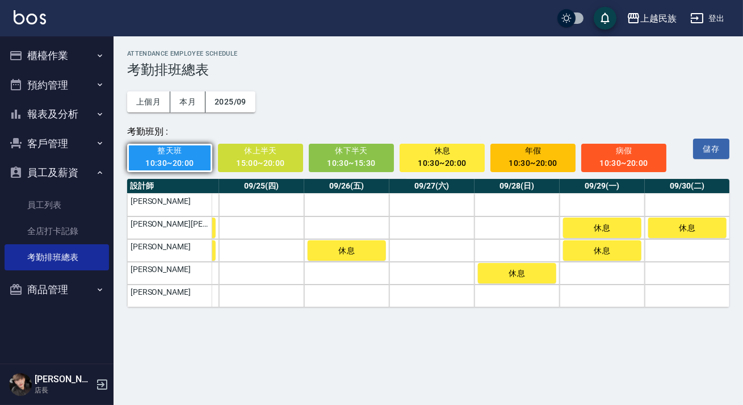
click at [409, 192] on th "09/27(六)" at bounding box center [431, 186] width 85 height 15
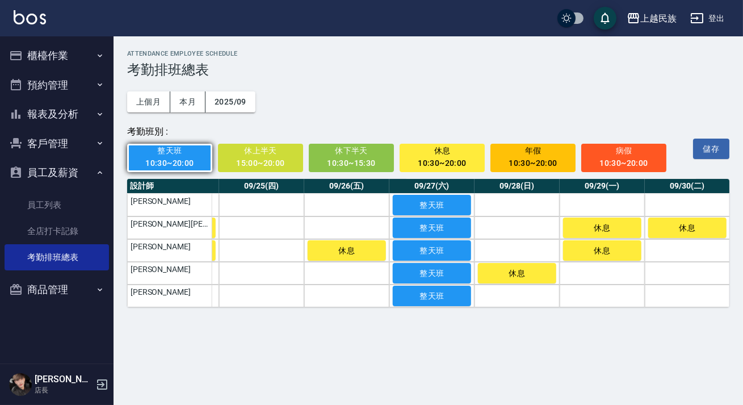
click at [264, 190] on th "09/25(四)" at bounding box center [261, 186] width 85 height 15
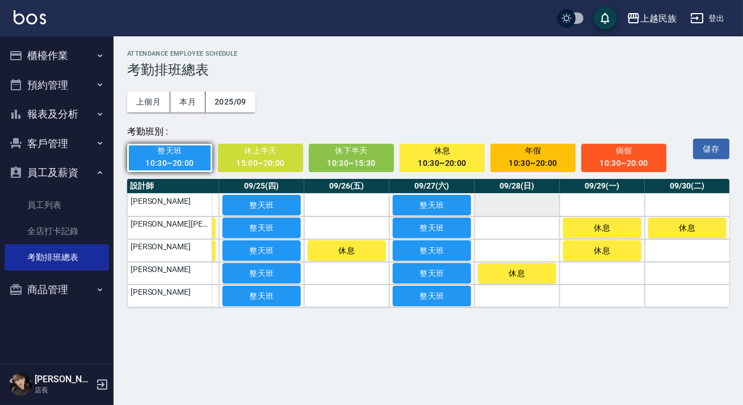
click at [526, 211] on td "a dense table" at bounding box center [516, 205] width 85 height 23
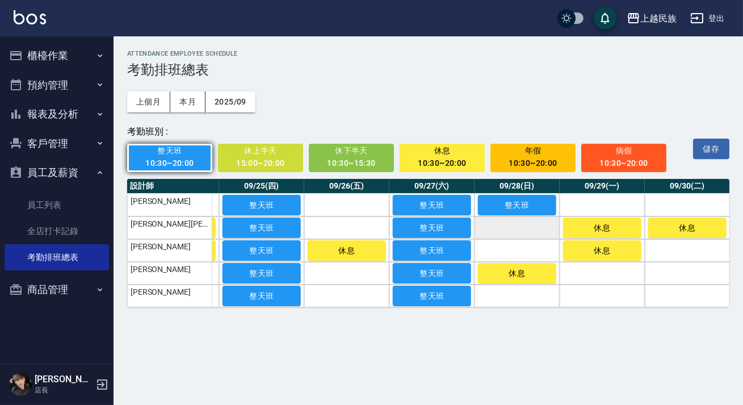
click at [522, 227] on td "a dense table" at bounding box center [516, 227] width 85 height 23
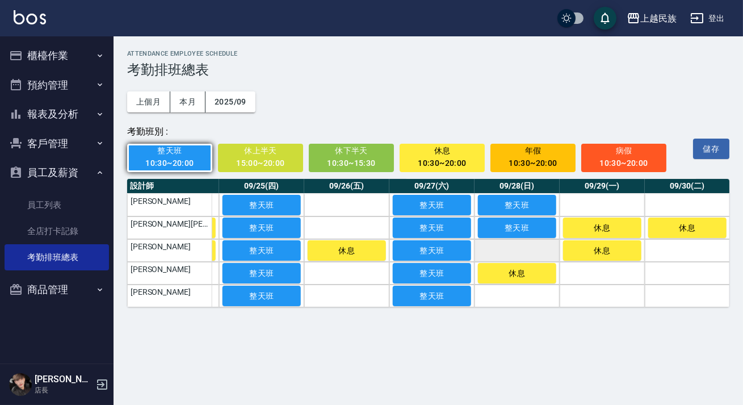
click at [523, 261] on td "a dense table" at bounding box center [516, 250] width 85 height 23
click at [531, 291] on td "a dense table" at bounding box center [516, 295] width 85 height 23
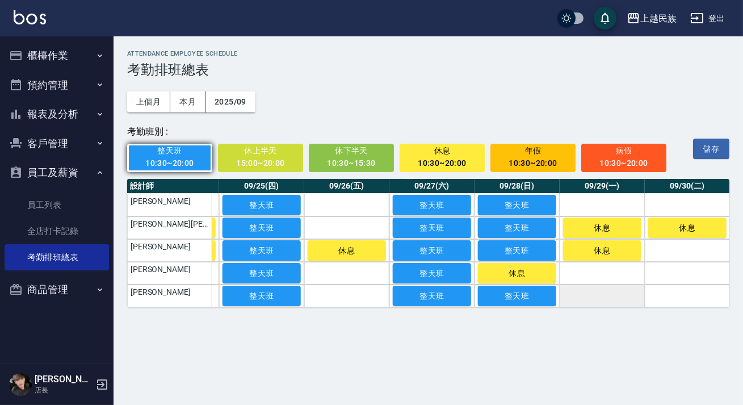
click at [599, 294] on td "a dense table" at bounding box center [602, 295] width 85 height 23
click at [598, 276] on td "a dense table" at bounding box center [602, 273] width 85 height 23
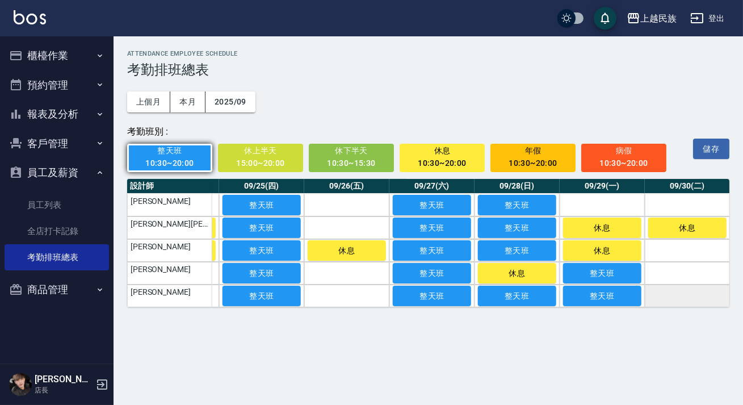
click at [661, 297] on td "a dense table" at bounding box center [687, 295] width 85 height 23
click at [675, 276] on td "a dense table" at bounding box center [687, 273] width 85 height 23
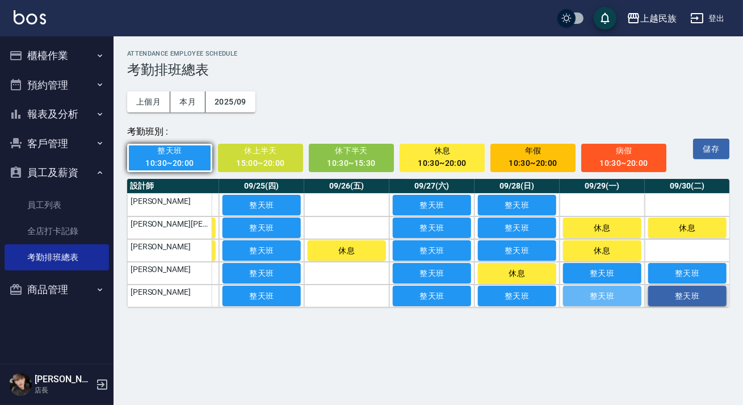
drag, startPoint x: 623, startPoint y: 298, endPoint x: 659, endPoint y: 296, distance: 36.4
click at [628, 297] on span "整天班" at bounding box center [602, 295] width 57 height 9
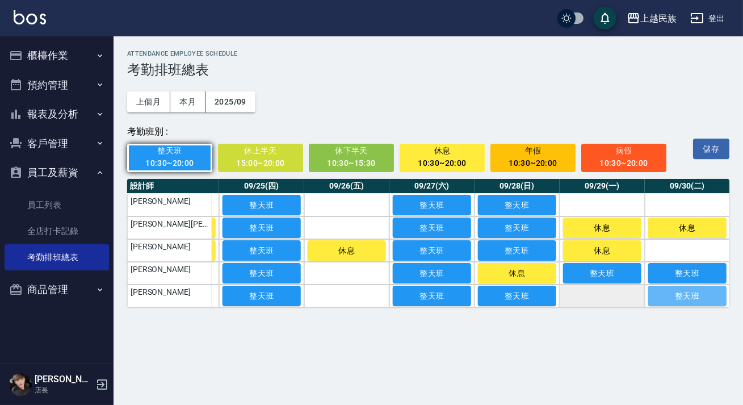
drag, startPoint x: 659, startPoint y: 296, endPoint x: 581, endPoint y: 296, distance: 78.3
click at [654, 296] on button "整天班" at bounding box center [687, 295] width 78 height 20
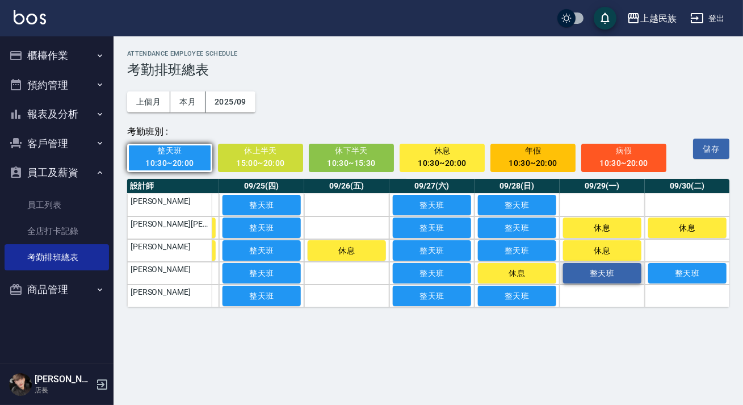
drag, startPoint x: 518, startPoint y: 296, endPoint x: 607, endPoint y: 276, distance: 90.6
click at [520, 296] on span "整天班" at bounding box center [517, 295] width 57 height 9
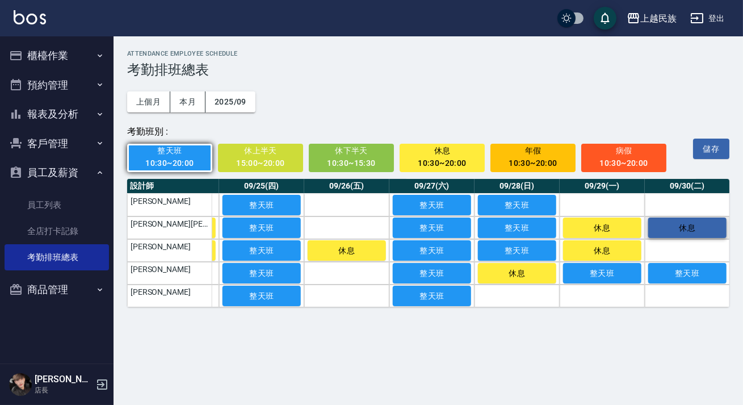
drag, startPoint x: 681, startPoint y: 246, endPoint x: 666, endPoint y: 227, distance: 24.2
click at [679, 245] on td "a dense table" at bounding box center [687, 250] width 85 height 23
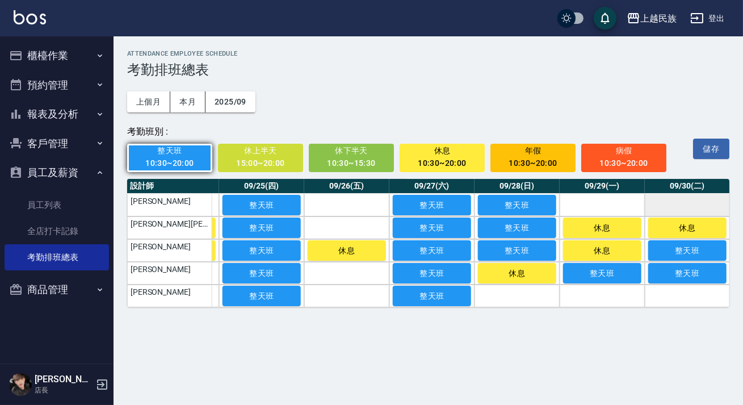
click at [670, 208] on td "a dense table" at bounding box center [687, 205] width 85 height 23
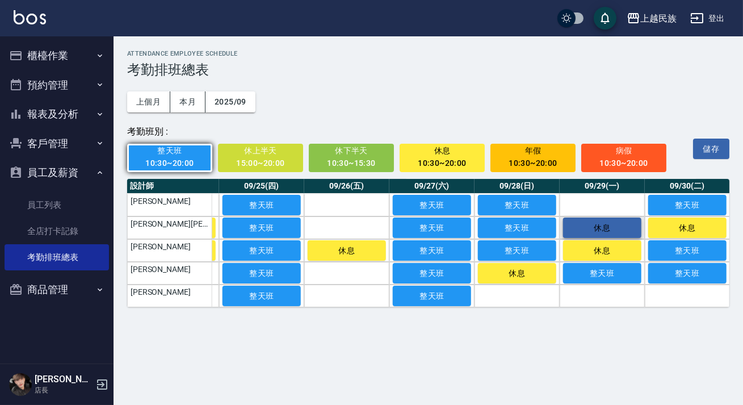
drag, startPoint x: 626, startPoint y: 205, endPoint x: 583, endPoint y: 233, distance: 51.3
click at [624, 205] on td "a dense table" at bounding box center [602, 205] width 85 height 23
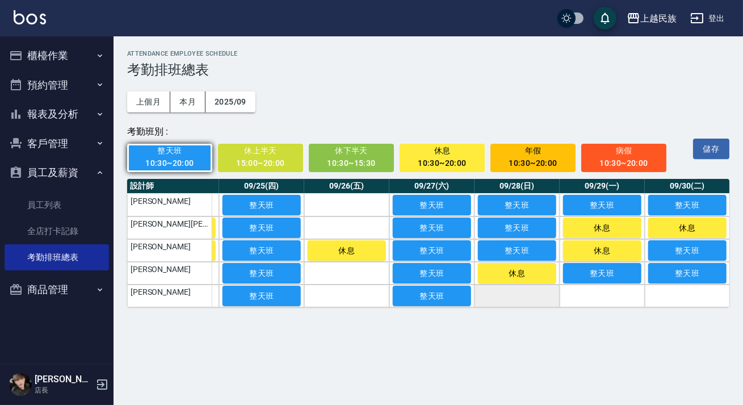
click at [451, 301] on button "整天班" at bounding box center [432, 295] width 78 height 20
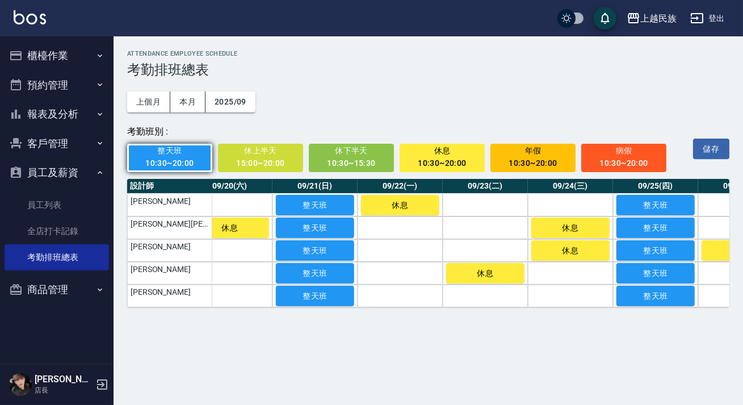
scroll to position [0, 1638]
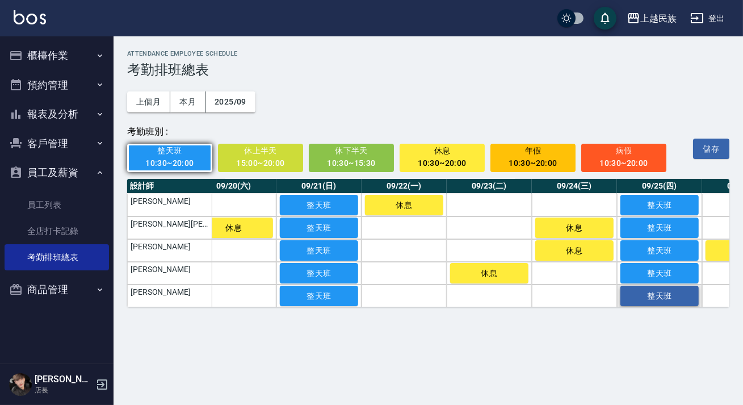
click at [648, 295] on span "整天班" at bounding box center [659, 295] width 57 height 9
drag, startPoint x: 336, startPoint y: 295, endPoint x: 432, endPoint y: 301, distance: 96.1
click at [337, 295] on span "整天班" at bounding box center [319, 295] width 57 height 9
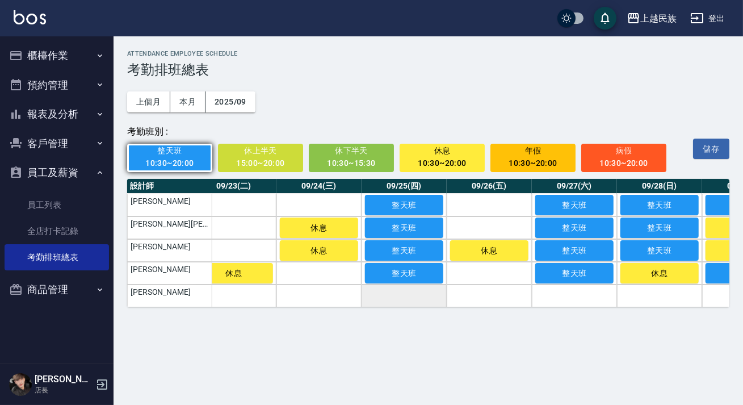
scroll to position [0, 1943]
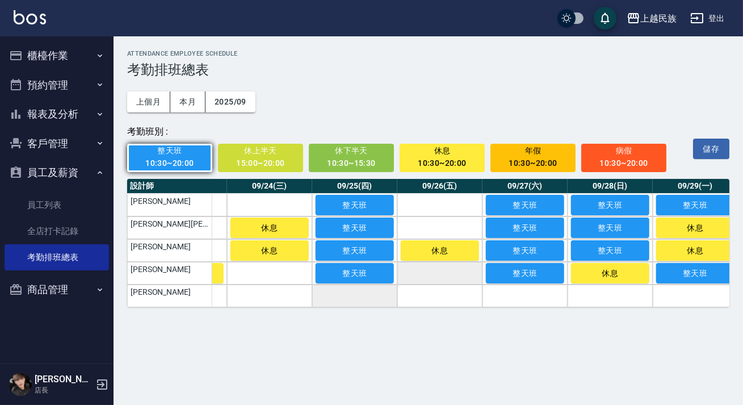
click at [472, 267] on td "a dense table" at bounding box center [439, 273] width 85 height 23
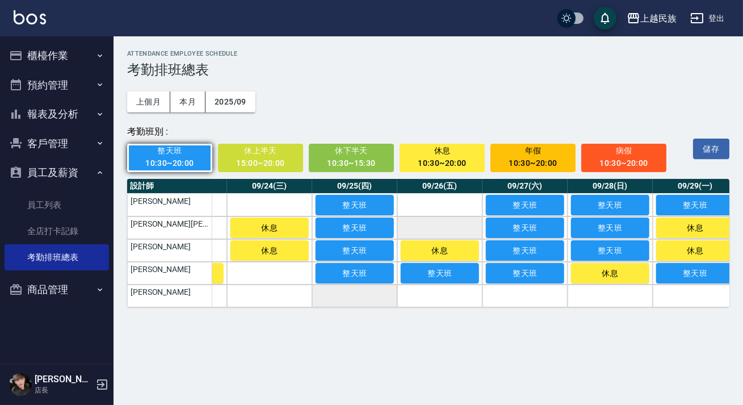
click at [476, 230] on td "a dense table" at bounding box center [439, 227] width 85 height 23
click at [472, 208] on td "a dense table" at bounding box center [439, 205] width 85 height 23
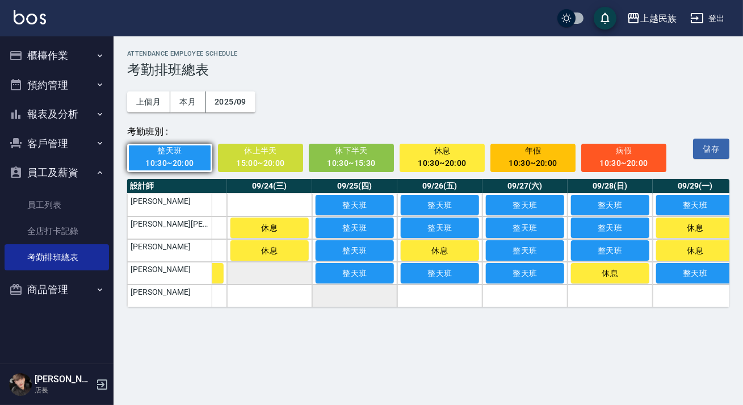
click at [279, 270] on td "a dense table" at bounding box center [269, 273] width 85 height 23
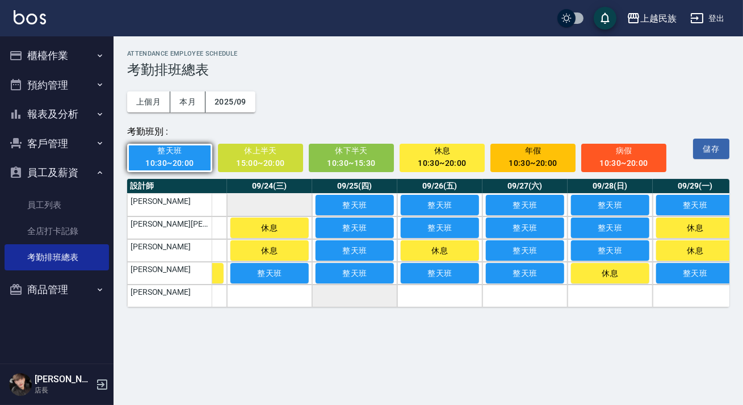
click at [304, 208] on td "a dense table" at bounding box center [269, 205] width 85 height 23
click at [211, 210] on td "[PERSON_NAME]" at bounding box center [169, 205] width 85 height 23
click at [222, 232] on td "a dense table" at bounding box center [184, 227] width 85 height 23
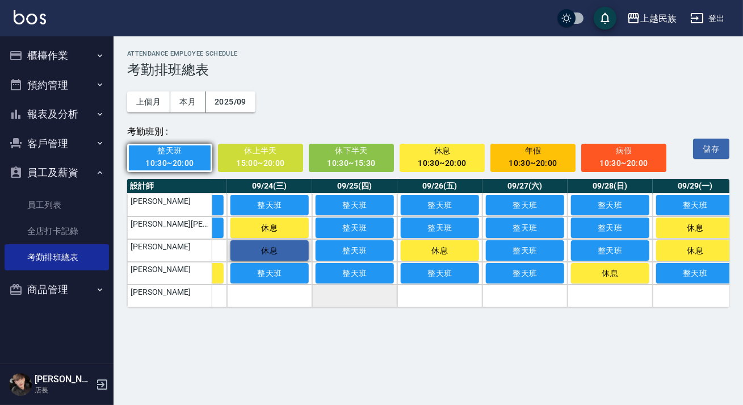
click at [218, 248] on td "a dense table" at bounding box center [184, 250] width 85 height 23
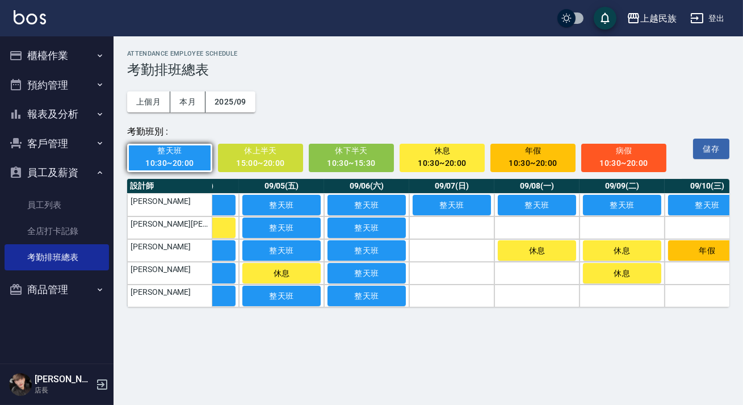
scroll to position [0, 0]
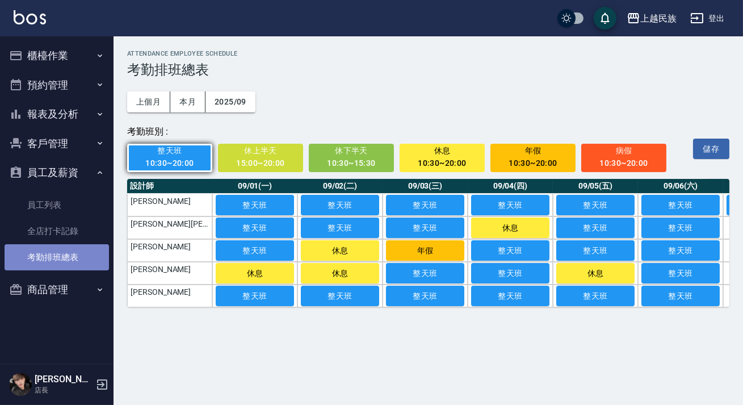
click at [74, 253] on link "考勤排班總表" at bounding box center [57, 257] width 104 height 26
click at [68, 265] on link "考勤排班總表" at bounding box center [57, 257] width 104 height 26
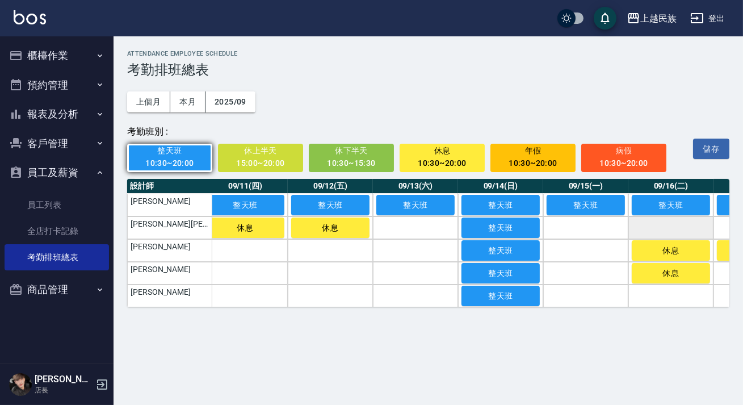
scroll to position [0, 863]
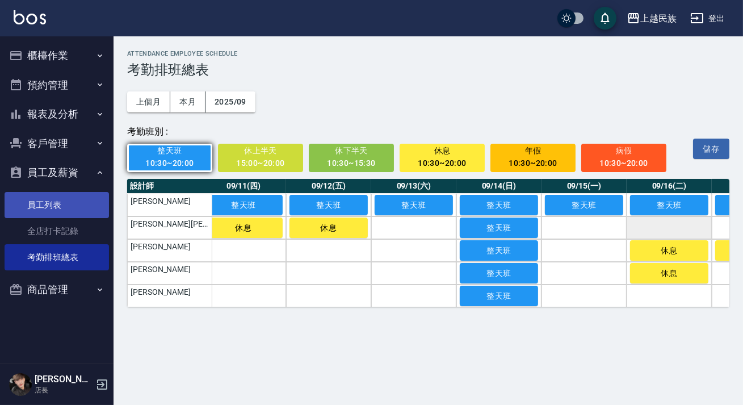
drag, startPoint x: 75, startPoint y: 219, endPoint x: 75, endPoint y: 210, distance: 9.1
click at [75, 220] on link "全店打卡記錄" at bounding box center [57, 231] width 104 height 26
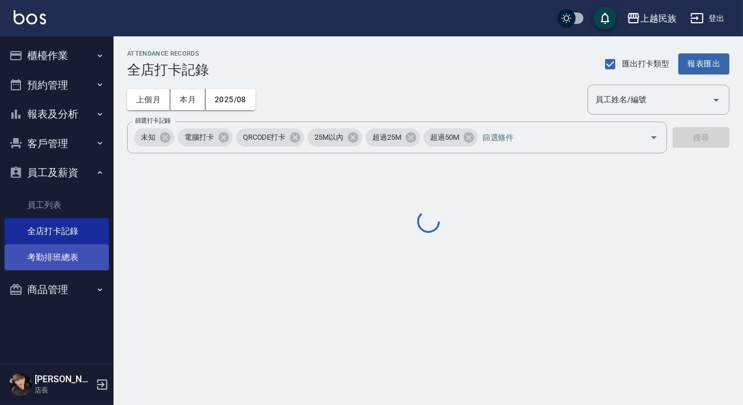
click at [79, 255] on link "考勤排班總表" at bounding box center [57, 257] width 104 height 26
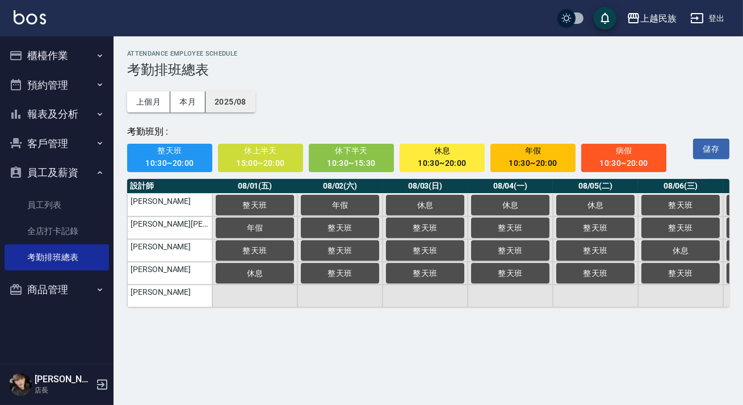
click at [244, 99] on button "2025/08" at bounding box center [230, 101] width 50 height 21
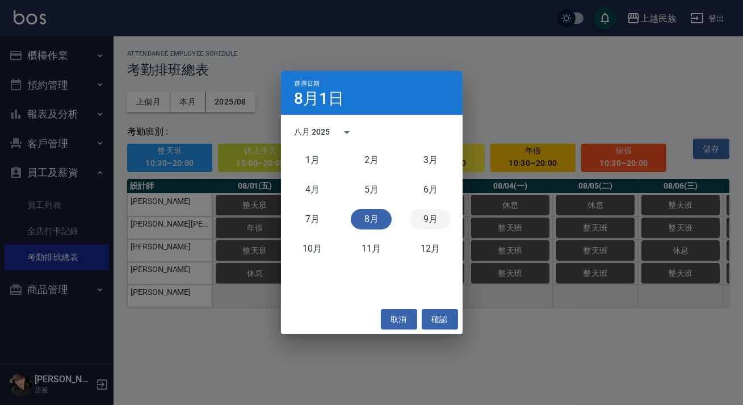
click at [431, 228] on button "9月" at bounding box center [430, 219] width 41 height 20
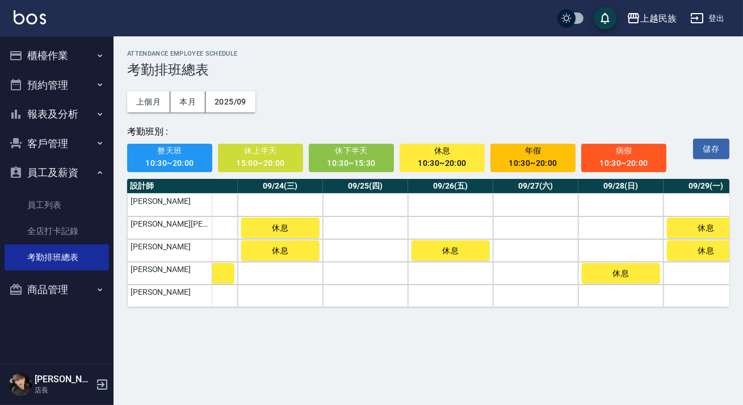
scroll to position [0, 2036]
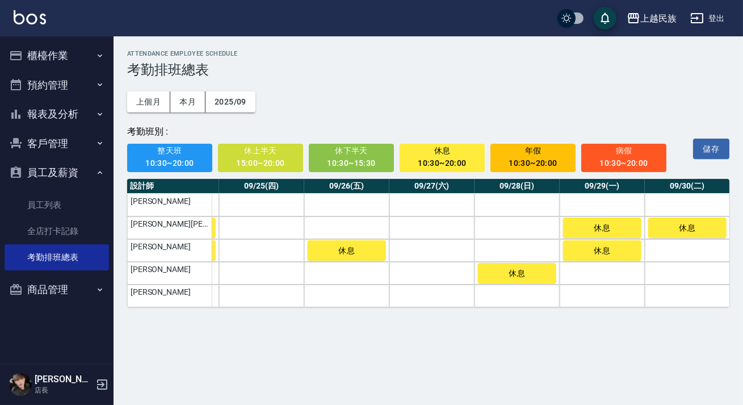
click at [171, 149] on span "整天班" at bounding box center [170, 151] width 70 height 14
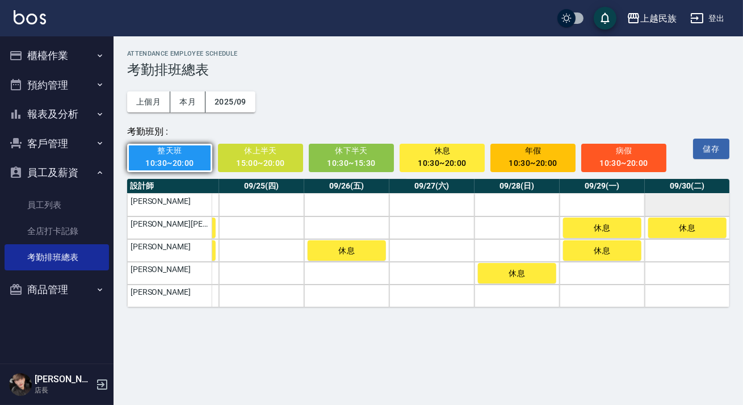
click at [670, 198] on td "a dense table" at bounding box center [687, 205] width 85 height 23
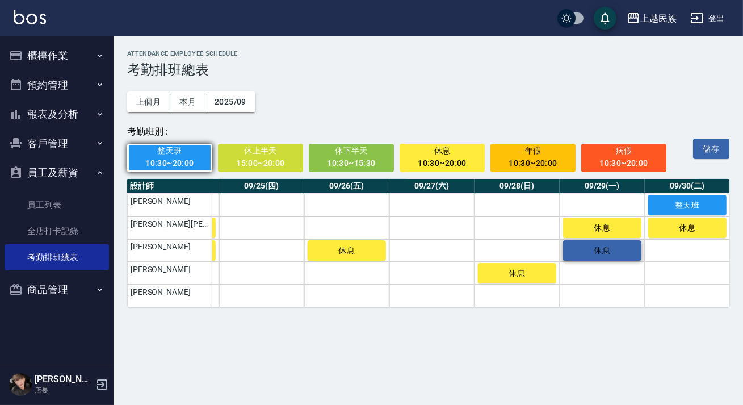
drag, startPoint x: 599, startPoint y: 203, endPoint x: 600, endPoint y: 243, distance: 40.9
click at [598, 203] on td "a dense table" at bounding box center [602, 205] width 85 height 23
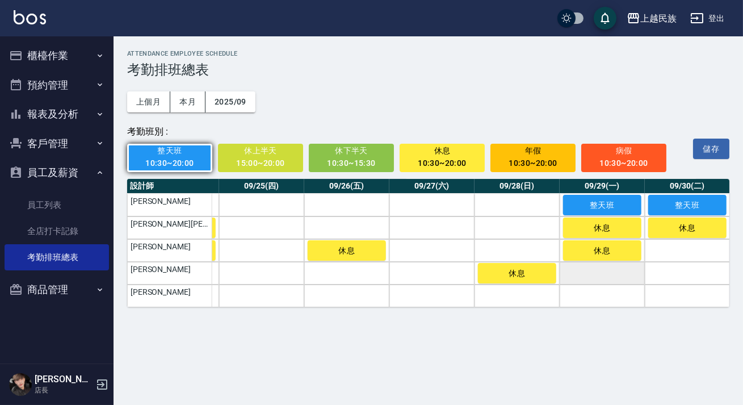
click at [609, 277] on td "a dense table" at bounding box center [602, 273] width 85 height 23
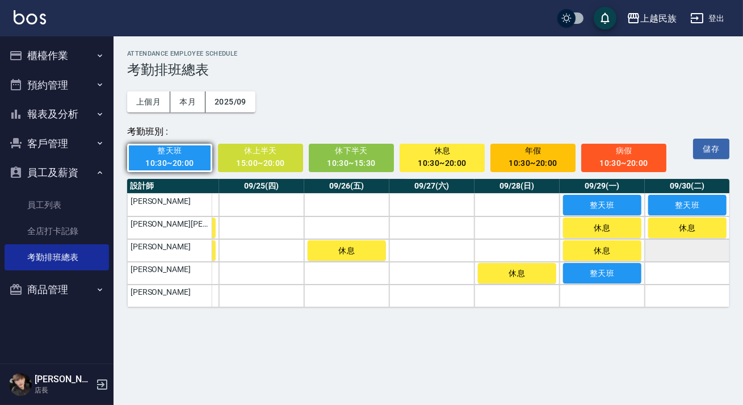
drag, startPoint x: 681, startPoint y: 279, endPoint x: 682, endPoint y: 255, distance: 23.3
click at [682, 279] on td "a dense table" at bounding box center [687, 273] width 85 height 23
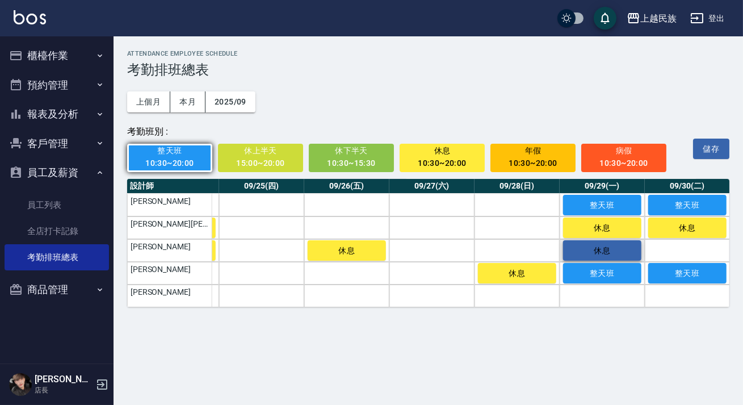
drag, startPoint x: 682, startPoint y: 250, endPoint x: 626, endPoint y: 260, distance: 56.5
click at [682, 249] on td "a dense table" at bounding box center [687, 250] width 85 height 23
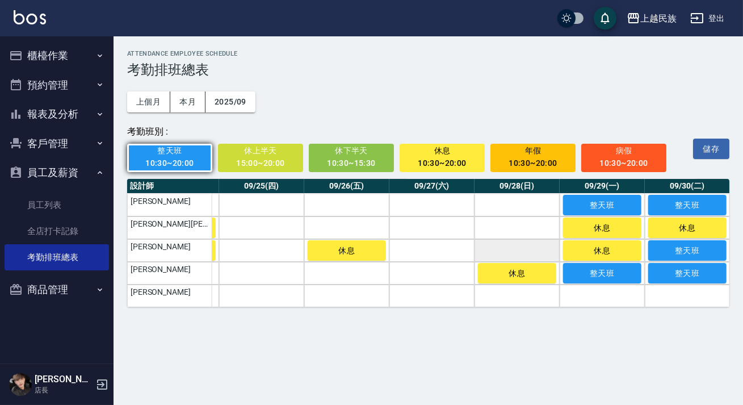
click at [530, 251] on td "a dense table" at bounding box center [516, 250] width 85 height 23
click at [543, 235] on td "a dense table" at bounding box center [516, 227] width 85 height 23
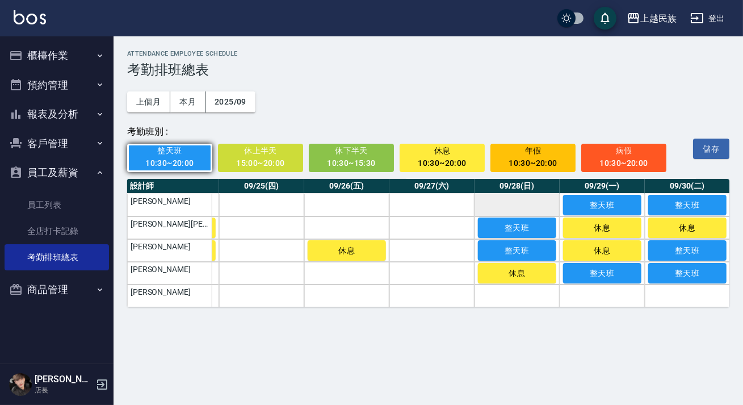
click at [540, 208] on td "a dense table" at bounding box center [516, 205] width 85 height 23
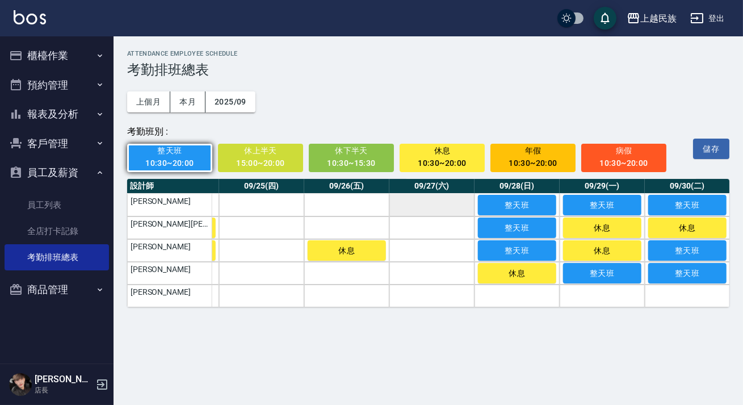
click at [426, 211] on td "a dense table" at bounding box center [431, 205] width 85 height 23
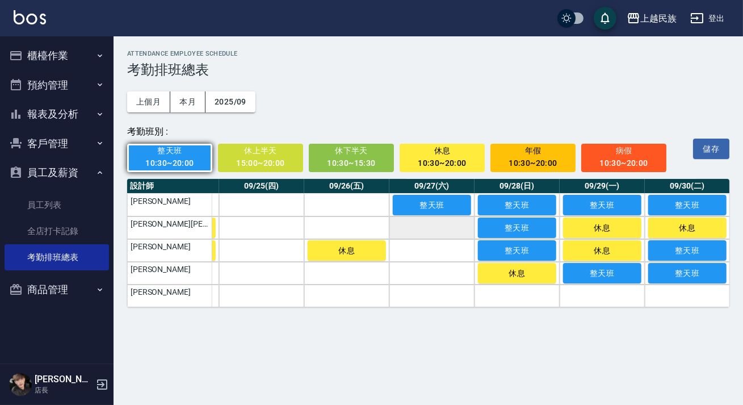
click at [431, 236] on td "a dense table" at bounding box center [431, 227] width 85 height 23
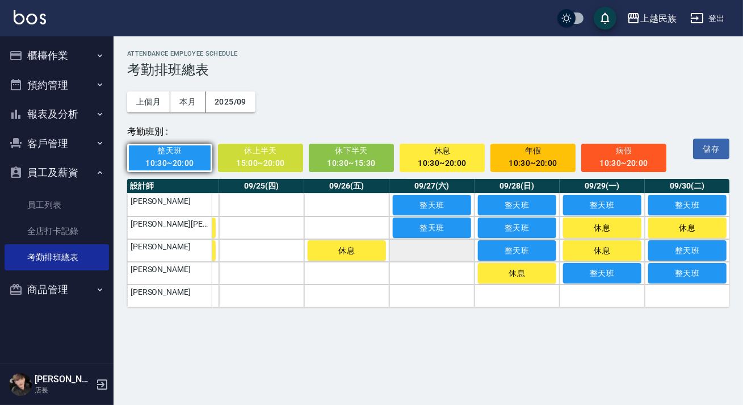
click at [439, 254] on td "a dense table" at bounding box center [431, 250] width 85 height 23
click at [436, 273] on td "a dense table" at bounding box center [431, 273] width 85 height 23
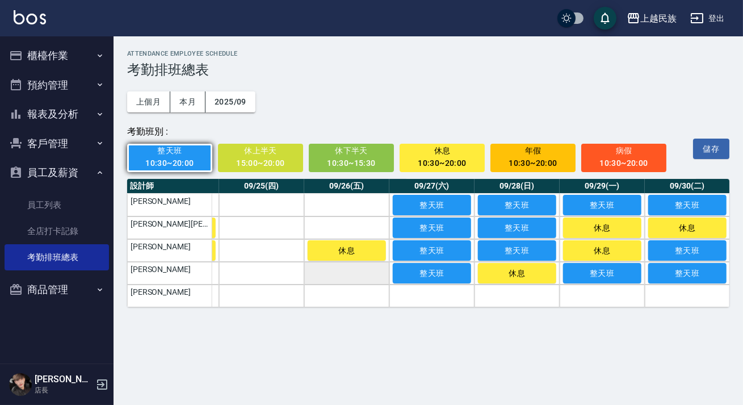
click at [364, 275] on td "a dense table" at bounding box center [346, 273] width 85 height 23
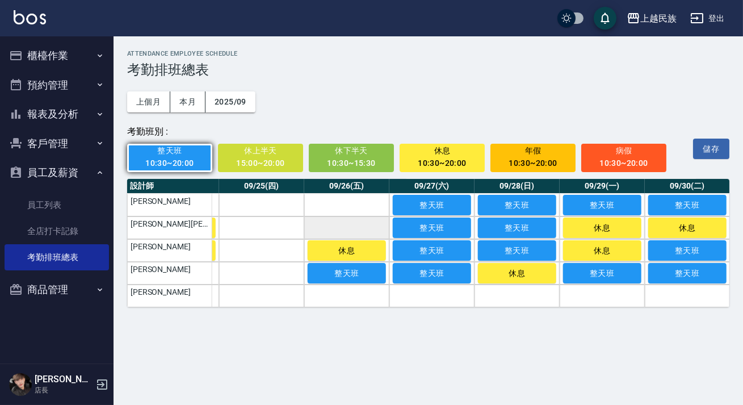
click at [366, 228] on td "a dense table" at bounding box center [346, 227] width 85 height 23
click at [371, 204] on td "a dense table" at bounding box center [346, 205] width 85 height 23
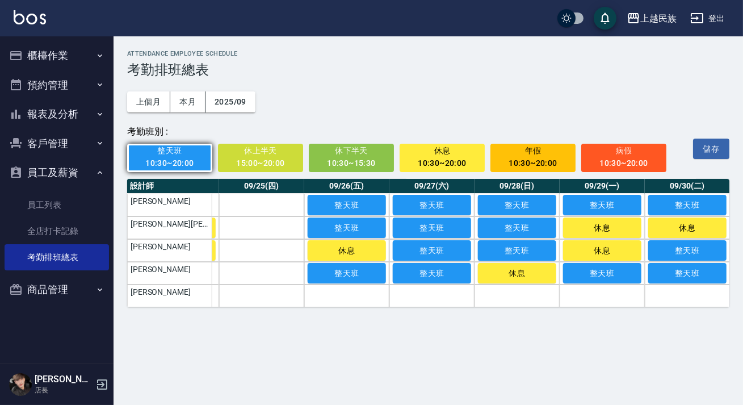
click at [275, 190] on th "09/25(四)" at bounding box center [261, 186] width 85 height 15
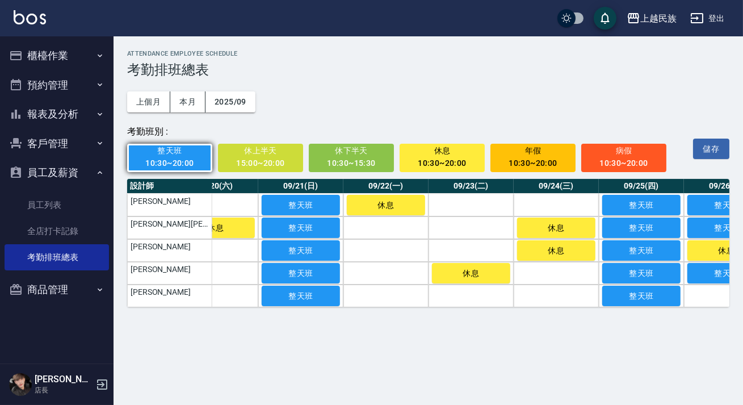
scroll to position [0, 1613]
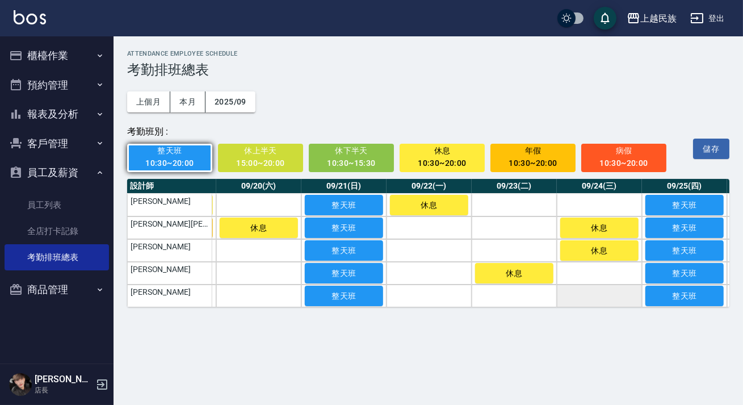
click at [595, 284] on td "a dense table" at bounding box center [599, 295] width 85 height 23
drag, startPoint x: 663, startPoint y: 300, endPoint x: 636, endPoint y: 289, distance: 29.6
click at [663, 299] on span "整天班" at bounding box center [684, 295] width 57 height 9
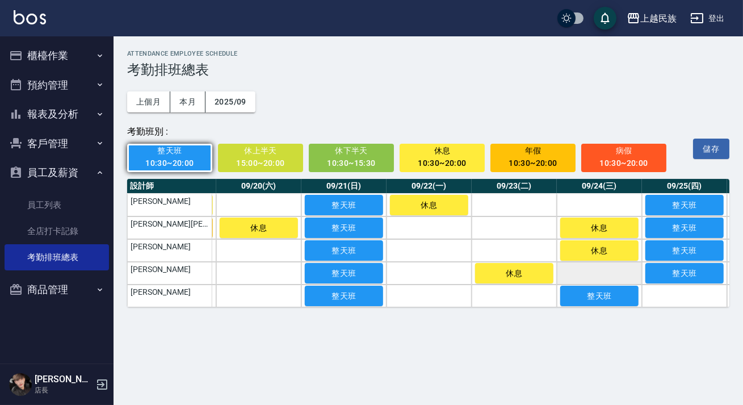
click at [623, 281] on td "a dense table" at bounding box center [599, 273] width 85 height 23
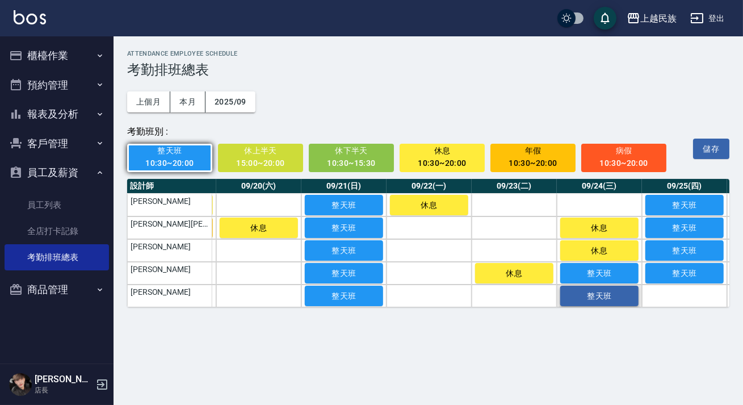
click at [619, 288] on button "整天班" at bounding box center [599, 295] width 78 height 20
click at [316, 299] on button "整天班" at bounding box center [344, 295] width 78 height 20
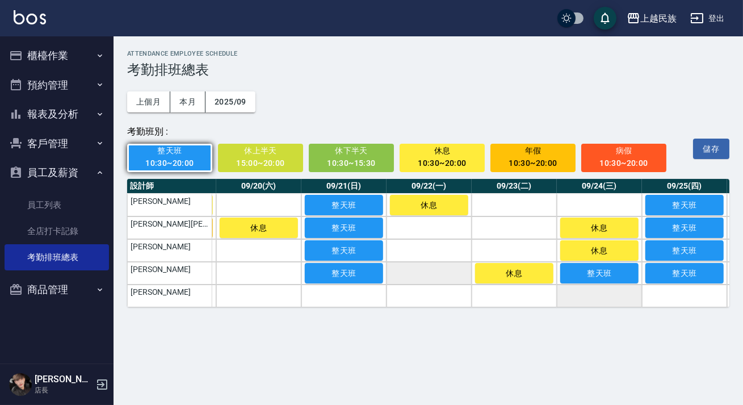
click at [442, 274] on td "a dense table" at bounding box center [428, 273] width 85 height 23
click at [439, 257] on td "a dense table" at bounding box center [428, 250] width 85 height 23
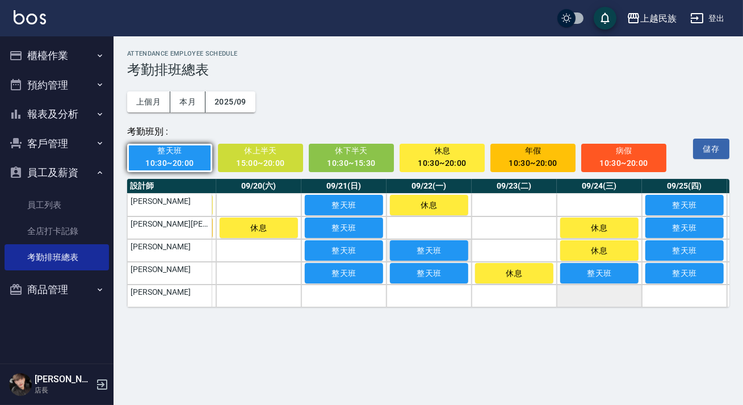
drag, startPoint x: 492, startPoint y: 250, endPoint x: 454, endPoint y: 239, distance: 39.7
click at [492, 250] on td "a dense table" at bounding box center [514, 250] width 85 height 23
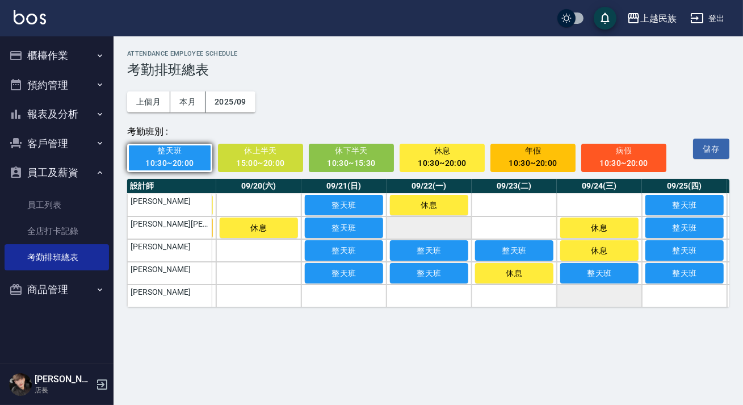
click at [437, 231] on td "a dense table" at bounding box center [428, 227] width 85 height 23
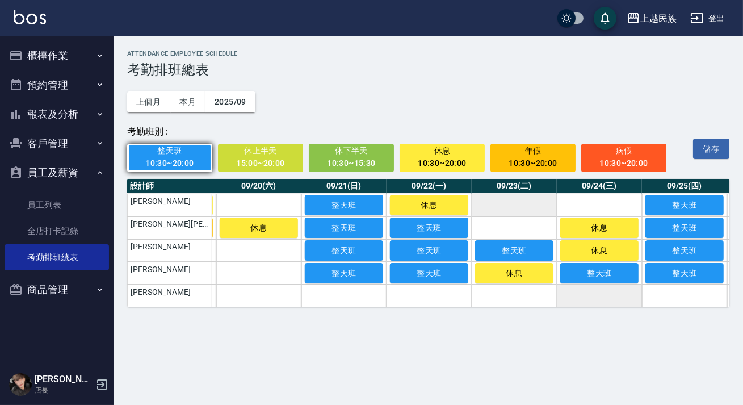
drag, startPoint x: 483, startPoint y: 228, endPoint x: 495, endPoint y: 211, distance: 20.7
click at [484, 227] on td "a dense table" at bounding box center [514, 227] width 85 height 23
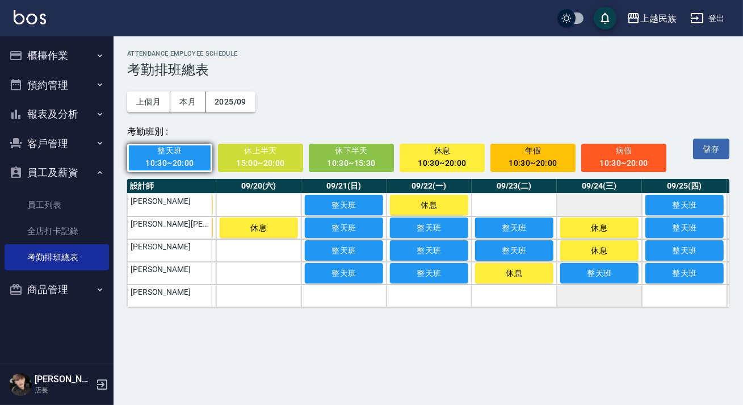
click at [502, 205] on td "a dense table" at bounding box center [514, 205] width 85 height 23
click at [589, 199] on td "a dense table" at bounding box center [599, 205] width 85 height 23
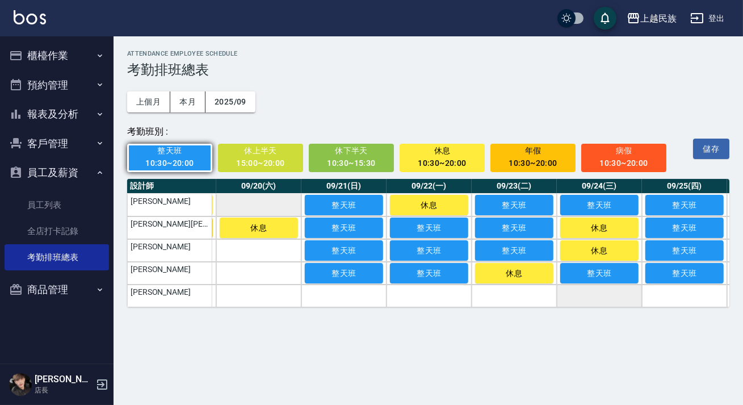
click at [278, 207] on td "a dense table" at bounding box center [258, 205] width 85 height 23
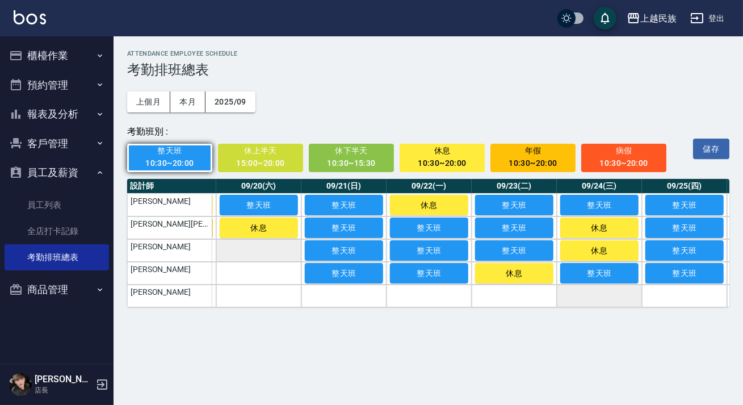
click at [298, 243] on td "a dense table" at bounding box center [258, 250] width 85 height 23
click at [289, 268] on td "a dense table" at bounding box center [258, 273] width 85 height 23
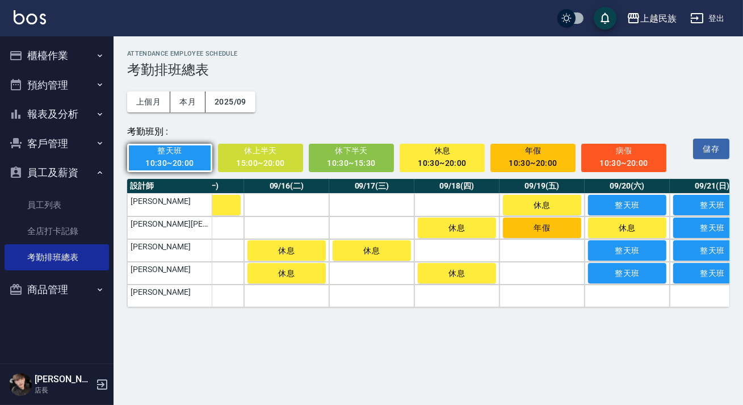
scroll to position [0, 1207]
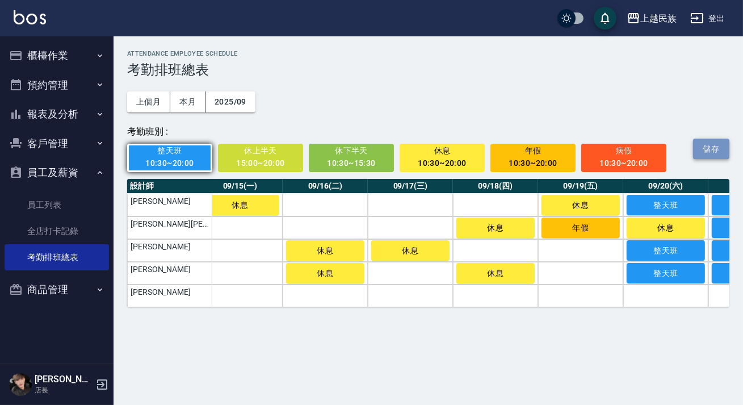
click at [704, 149] on button "儲存" at bounding box center [711, 148] width 36 height 21
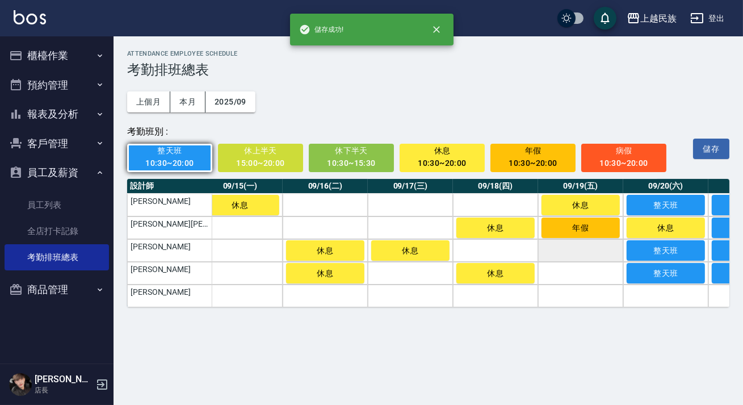
click at [587, 248] on td "a dense table" at bounding box center [580, 250] width 85 height 23
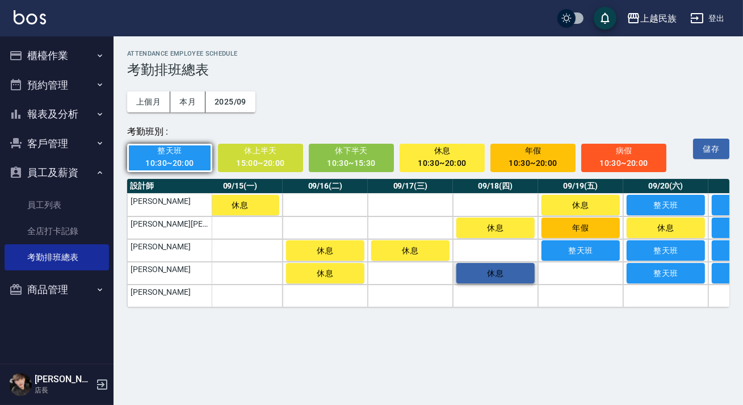
drag, startPoint x: 587, startPoint y: 266, endPoint x: 513, endPoint y: 265, distance: 73.8
click at [585, 267] on td "a dense table" at bounding box center [580, 273] width 85 height 23
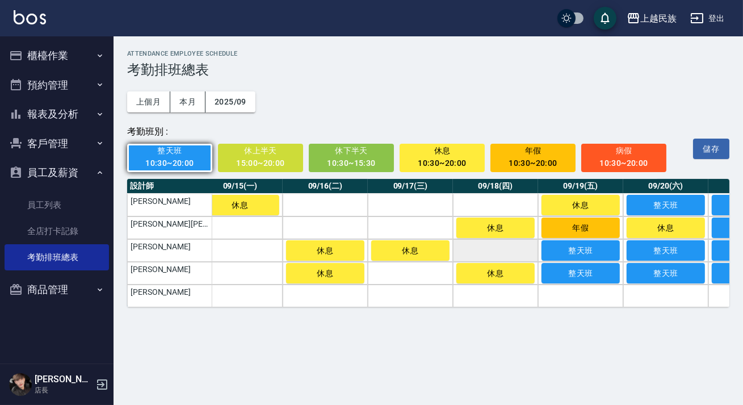
click at [486, 257] on td "a dense table" at bounding box center [495, 250] width 85 height 23
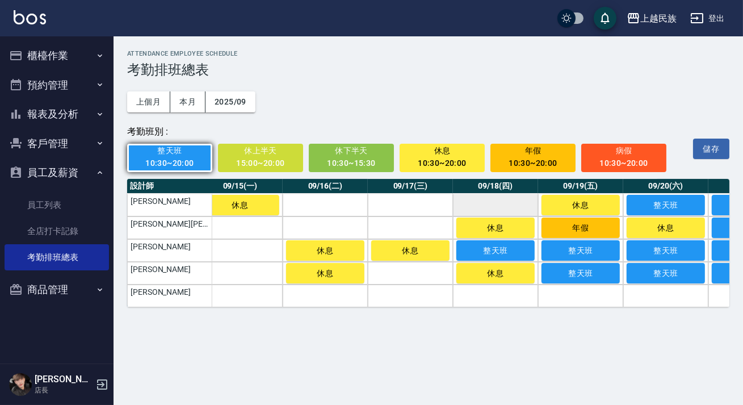
click at [505, 203] on td "a dense table" at bounding box center [495, 205] width 85 height 23
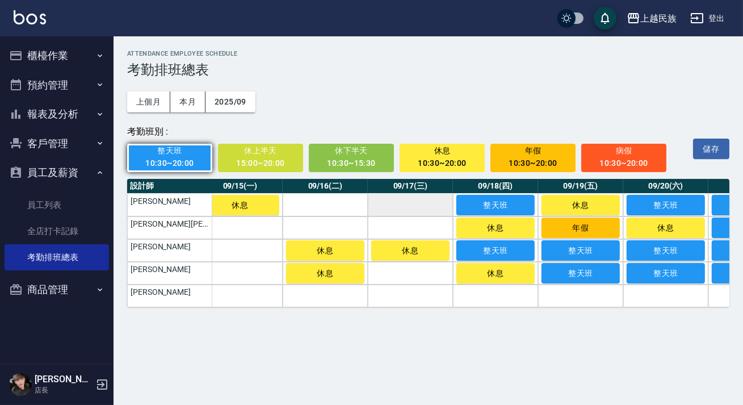
click at [413, 210] on td "a dense table" at bounding box center [410, 205] width 85 height 23
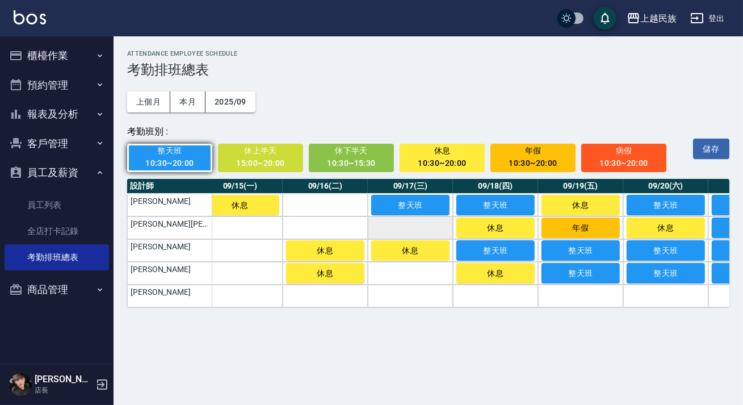
click at [417, 221] on td "a dense table" at bounding box center [410, 227] width 85 height 23
click at [423, 272] on td "a dense table" at bounding box center [410, 273] width 85 height 23
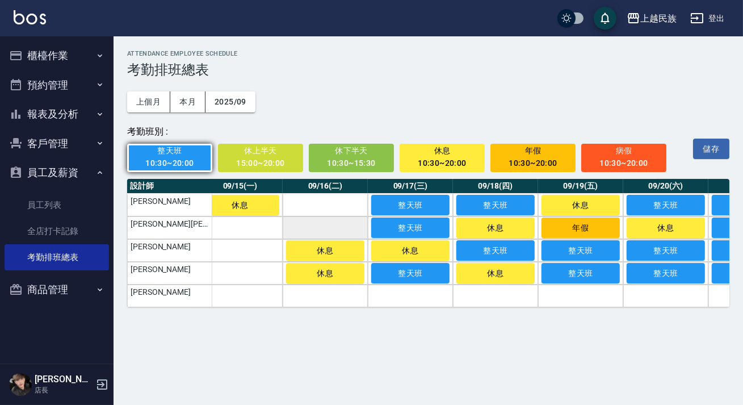
click at [346, 229] on td "a dense table" at bounding box center [325, 227] width 85 height 23
drag, startPoint x: 351, startPoint y: 210, endPoint x: 296, endPoint y: 221, distance: 55.7
click at [350, 210] on td "a dense table" at bounding box center [325, 205] width 85 height 23
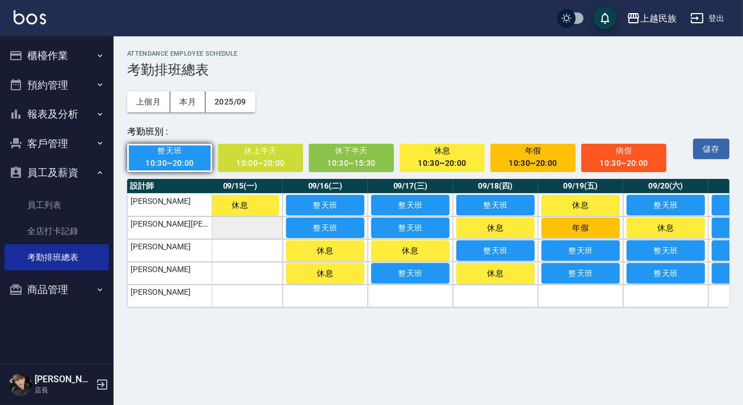
click at [259, 228] on td "a dense table" at bounding box center [239, 227] width 85 height 23
drag, startPoint x: 259, startPoint y: 248, endPoint x: 266, endPoint y: 273, distance: 25.9
click at [259, 249] on td "a dense table" at bounding box center [239, 250] width 85 height 23
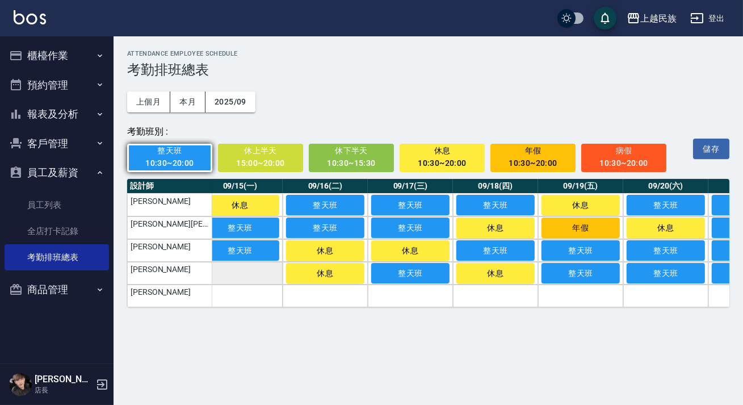
click at [266, 280] on td "a dense table" at bounding box center [239, 273] width 85 height 23
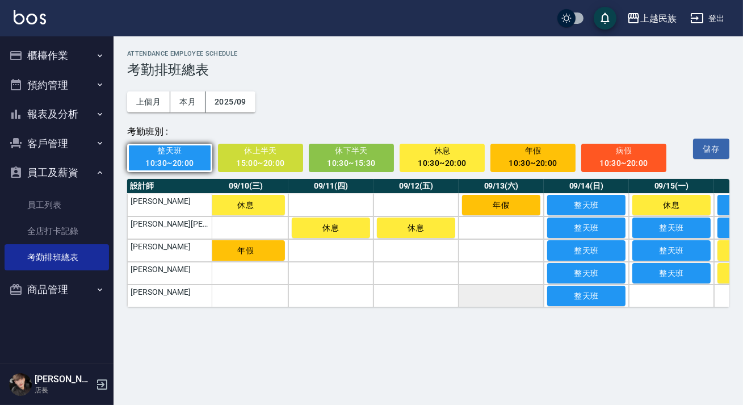
scroll to position [0, 779]
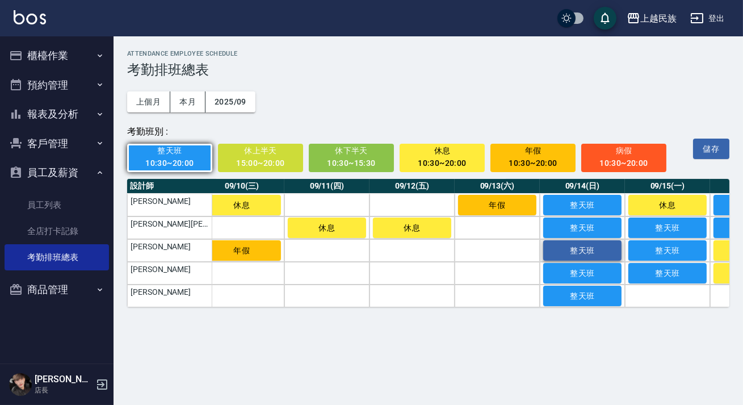
drag, startPoint x: 551, startPoint y: 297, endPoint x: 601, endPoint y: 250, distance: 69.0
click at [552, 297] on button "整天班" at bounding box center [582, 295] width 78 height 20
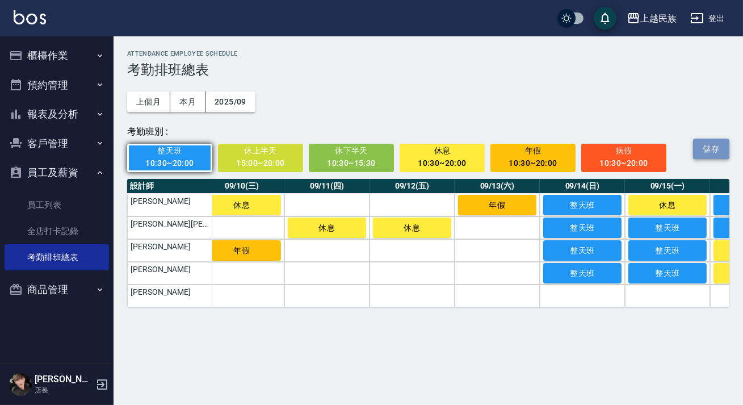
click at [700, 149] on button "儲存" at bounding box center [711, 148] width 36 height 21
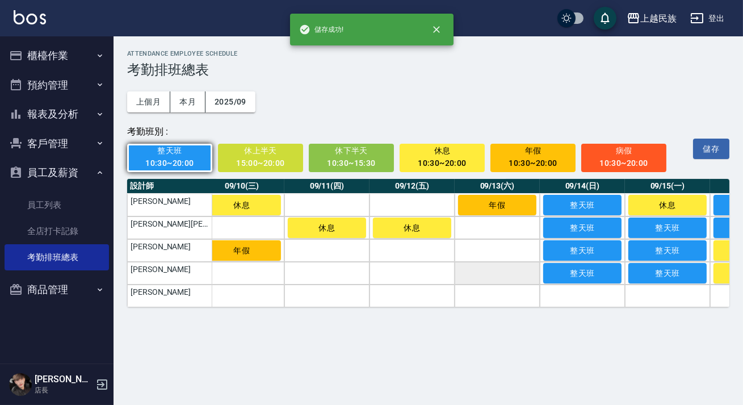
click at [501, 271] on td "a dense table" at bounding box center [497, 273] width 85 height 23
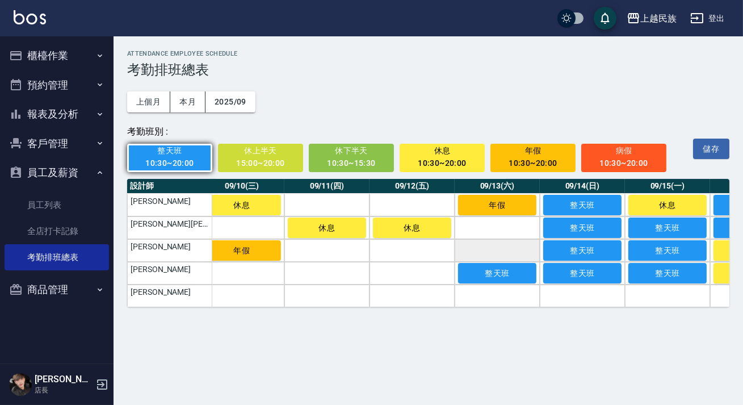
click at [507, 249] on td "a dense table" at bounding box center [497, 250] width 85 height 23
click at [510, 231] on td "a dense table" at bounding box center [497, 227] width 85 height 23
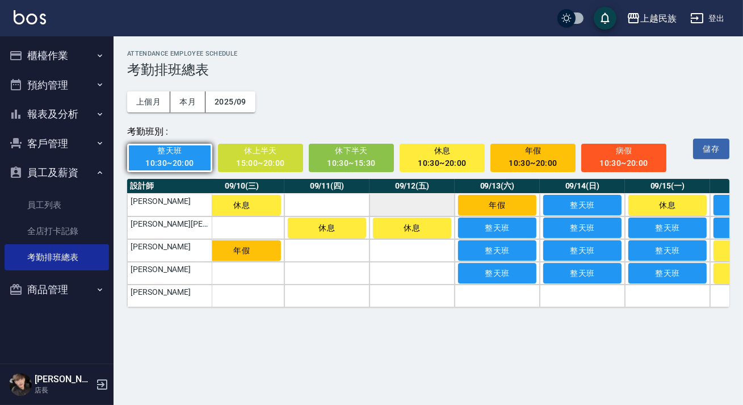
click at [431, 201] on td "a dense table" at bounding box center [411, 205] width 85 height 23
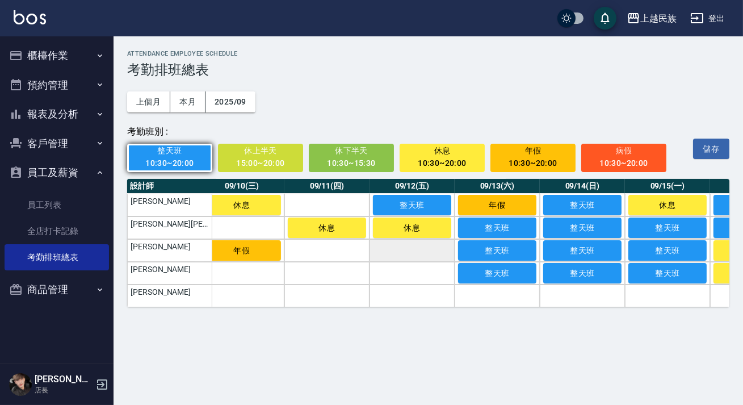
click at [435, 246] on td "a dense table" at bounding box center [411, 250] width 85 height 23
click at [427, 275] on td "a dense table" at bounding box center [411, 273] width 85 height 23
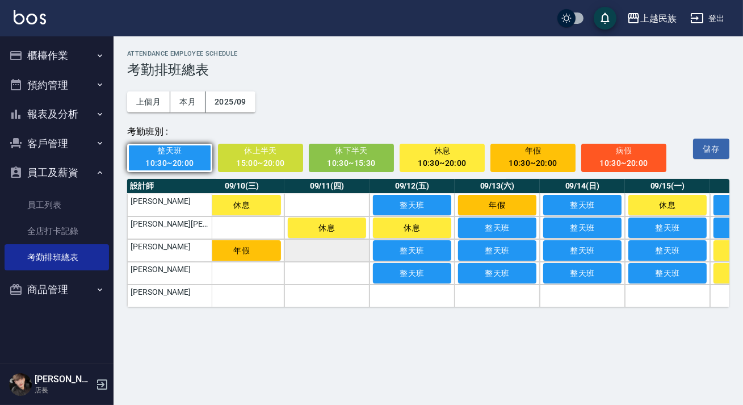
drag, startPoint x: 358, startPoint y: 275, endPoint x: 351, endPoint y: 253, distance: 22.8
click at [358, 274] on td "a dense table" at bounding box center [326, 273] width 85 height 23
click at [350, 252] on td "a dense table" at bounding box center [326, 250] width 85 height 23
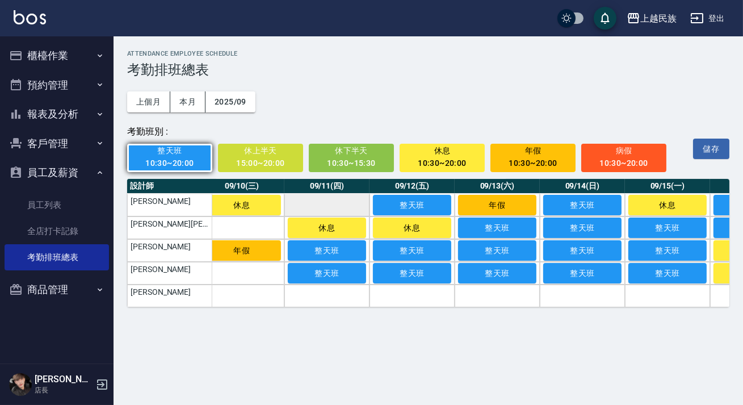
click at [336, 199] on td "a dense table" at bounding box center [326, 205] width 85 height 23
click at [260, 234] on td "a dense table" at bounding box center [241, 227] width 85 height 23
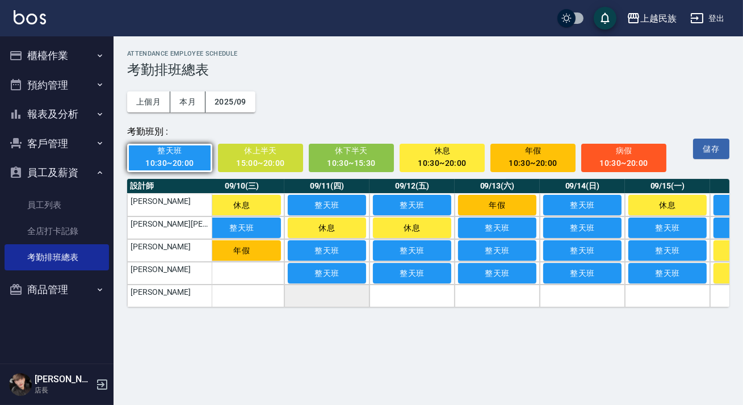
drag, startPoint x: 270, startPoint y: 283, endPoint x: 318, endPoint y: 291, distance: 48.9
click at [270, 283] on td "a dense table" at bounding box center [241, 273] width 85 height 23
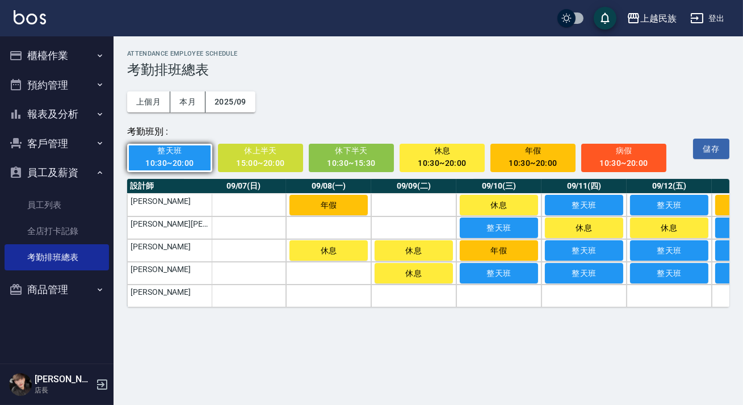
scroll to position [0, 519]
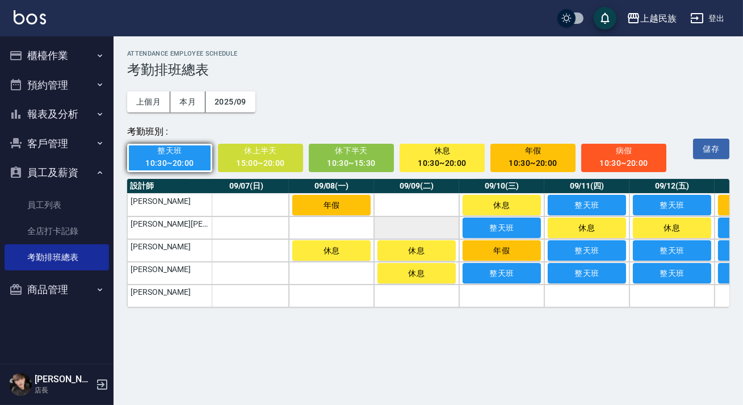
click at [387, 233] on td "a dense table" at bounding box center [416, 227] width 85 height 23
click at [420, 194] on th "09/09(二)" at bounding box center [416, 186] width 85 height 15
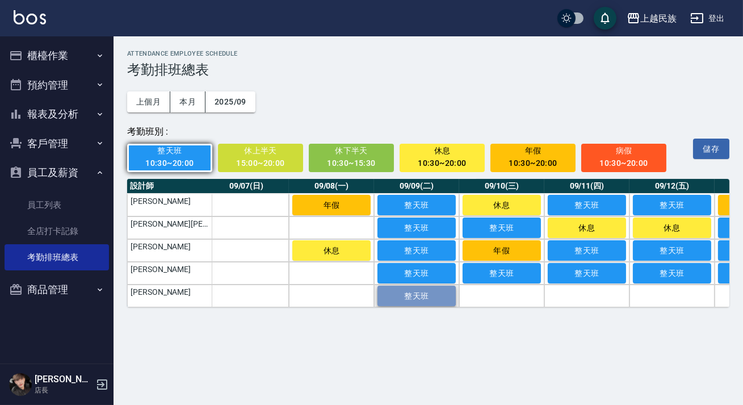
click at [418, 295] on span "整天班" at bounding box center [416, 295] width 57 height 9
click at [455, 162] on div "10:30~20:00" at bounding box center [442, 163] width 70 height 14
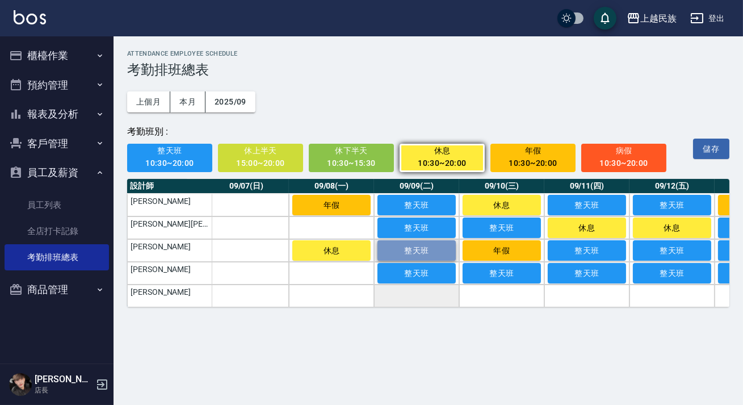
click at [421, 255] on span "整天班" at bounding box center [416, 250] width 57 height 9
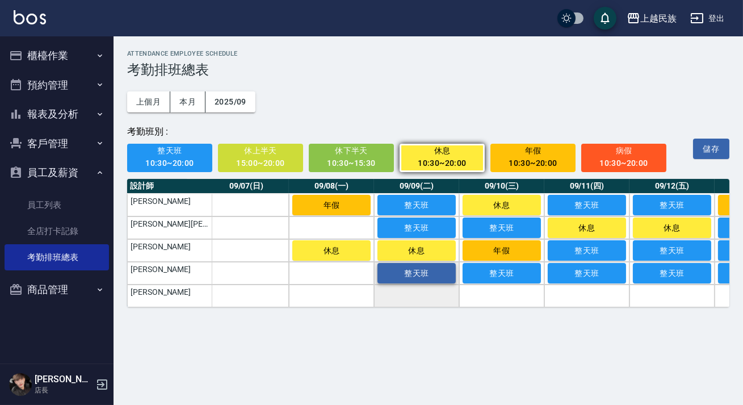
click at [417, 276] on span "整天班" at bounding box center [416, 272] width 57 height 9
click at [186, 141] on div "整天班 10:30~20:00 休上半天 15:00~20:00 休下半天 10:30~15:30 休息 10:30~20:00 年假 10:30~20:00…" at bounding box center [403, 155] width 552 height 34
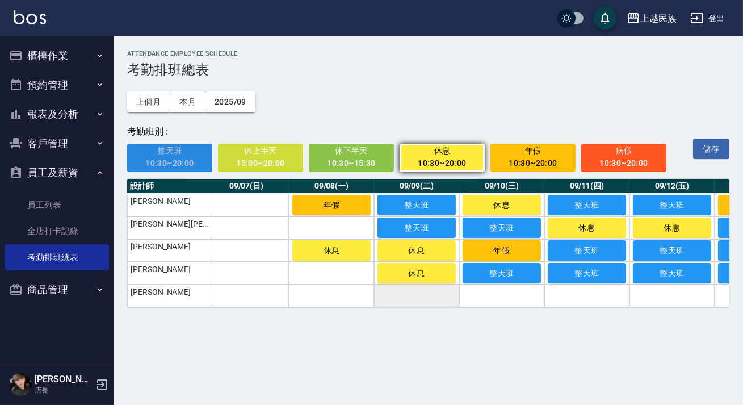
click at [183, 153] on span "整天班" at bounding box center [170, 151] width 70 height 14
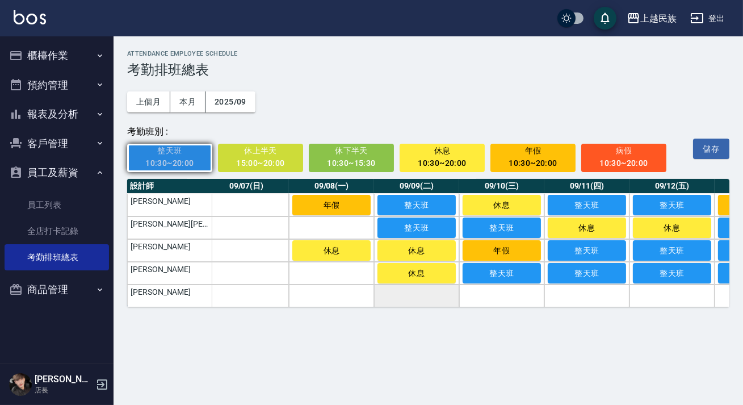
click at [183, 153] on span "整天班" at bounding box center [170, 151] width 70 height 14
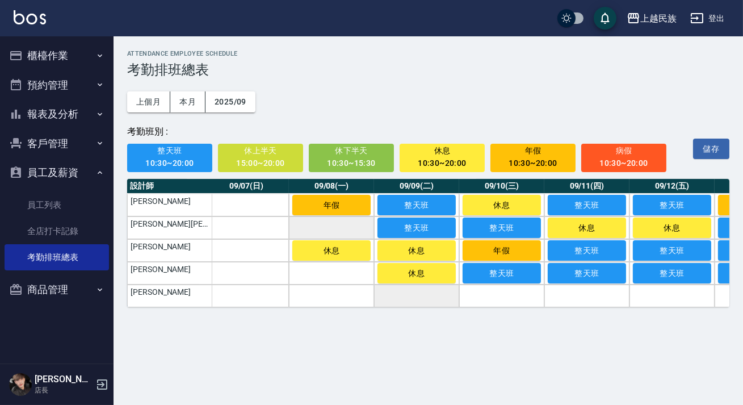
click at [322, 233] on td "a dense table" at bounding box center [331, 227] width 85 height 23
click at [335, 269] on td "a dense table" at bounding box center [331, 273] width 85 height 23
click at [190, 156] on span "整天班" at bounding box center [170, 151] width 70 height 14
click at [311, 221] on td "a dense table" at bounding box center [331, 227] width 85 height 23
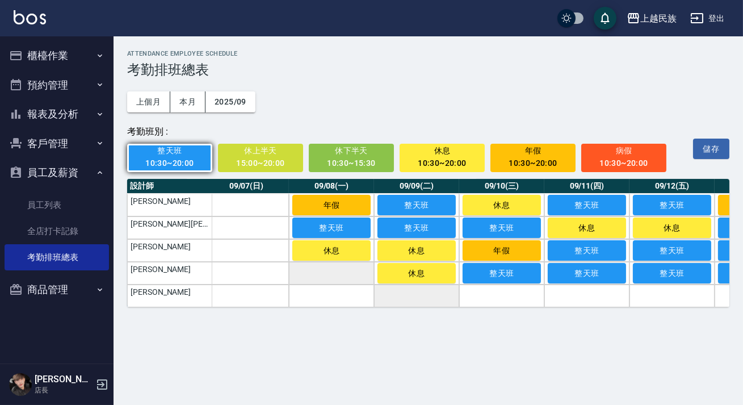
click at [328, 274] on td "a dense table" at bounding box center [331, 273] width 85 height 23
click at [249, 272] on td "a dense table" at bounding box center [246, 273] width 85 height 23
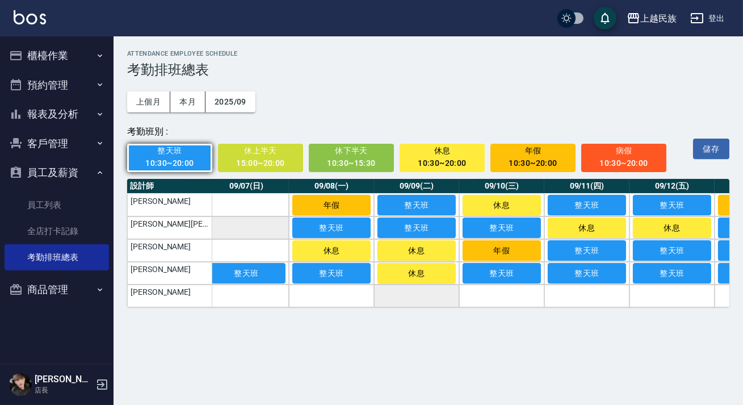
click at [246, 245] on td "a dense table" at bounding box center [246, 250] width 85 height 23
click at [257, 221] on td "a dense table" at bounding box center [246, 227] width 85 height 23
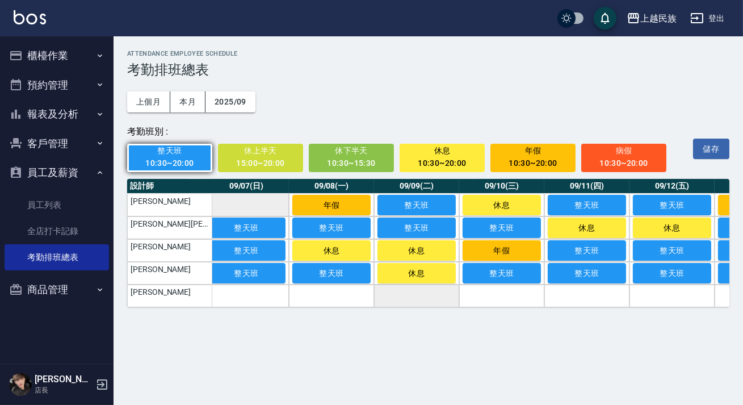
click at [258, 204] on td "a dense table" at bounding box center [246, 205] width 85 height 23
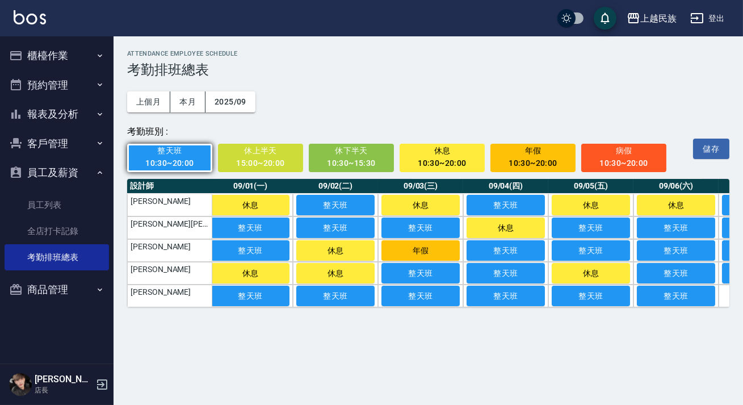
scroll to position [0, 0]
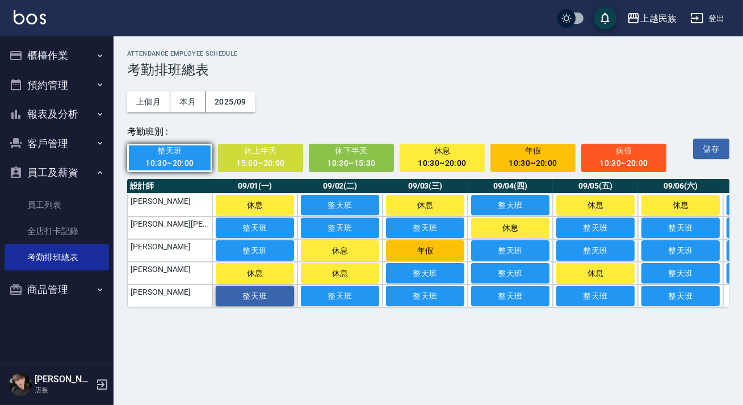
click at [255, 297] on span "整天班" at bounding box center [254, 295] width 57 height 9
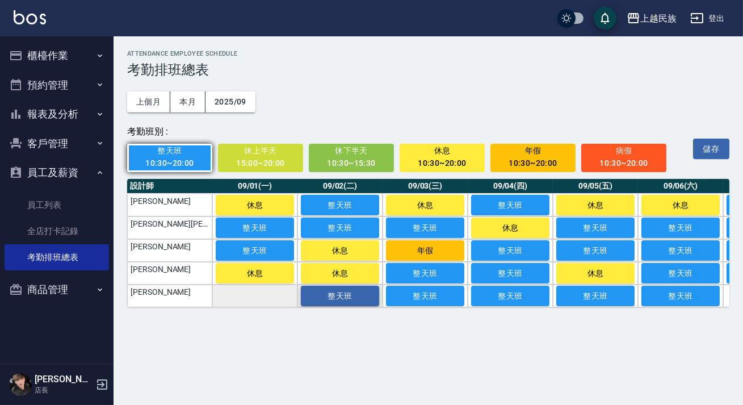
click at [339, 294] on span "整天班" at bounding box center [340, 295] width 57 height 9
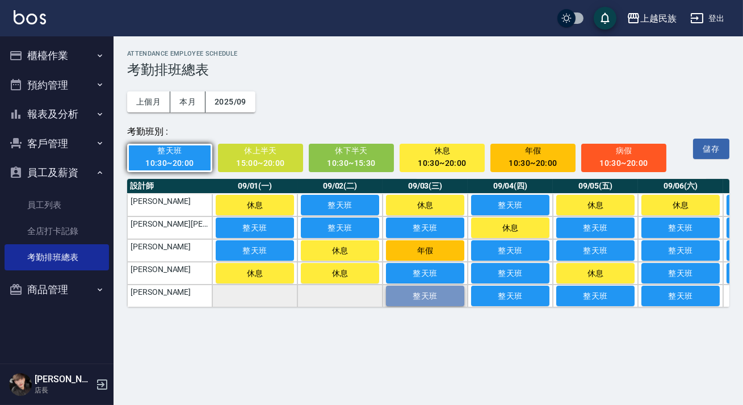
click at [434, 300] on span "整天班" at bounding box center [425, 295] width 57 height 9
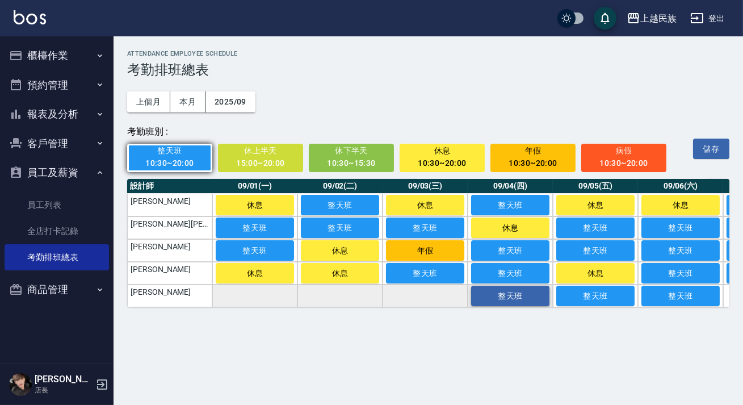
click at [508, 300] on span "整天班" at bounding box center [510, 295] width 57 height 9
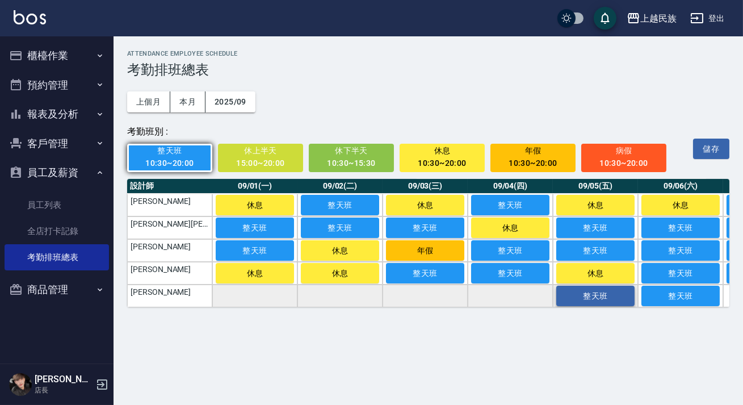
click at [582, 300] on span "整天班" at bounding box center [595, 295] width 57 height 9
click at [688, 295] on span "整天班" at bounding box center [680, 295] width 57 height 9
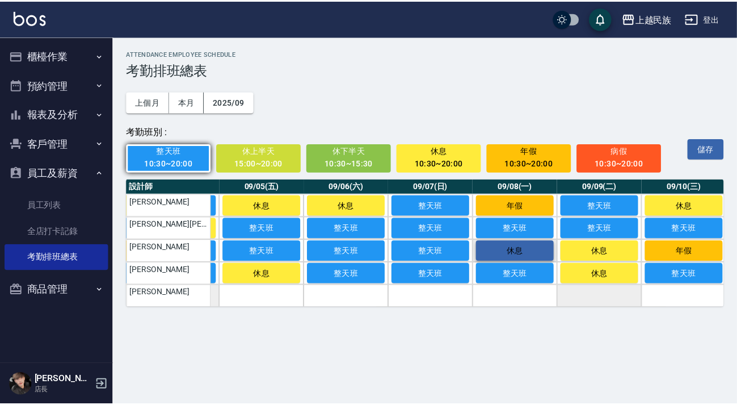
scroll to position [0, 336]
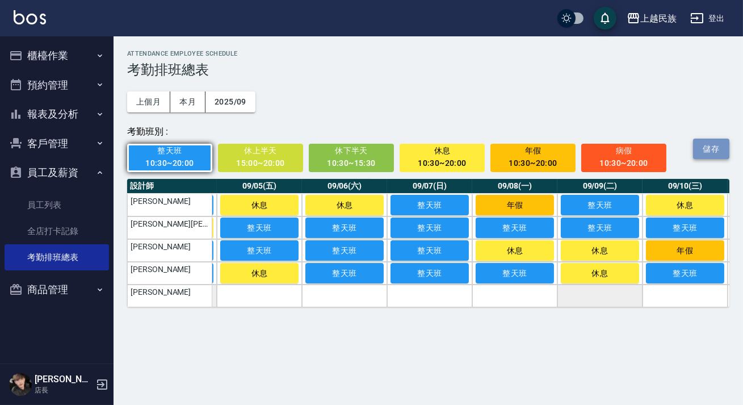
click at [696, 155] on button "儲存" at bounding box center [711, 148] width 36 height 21
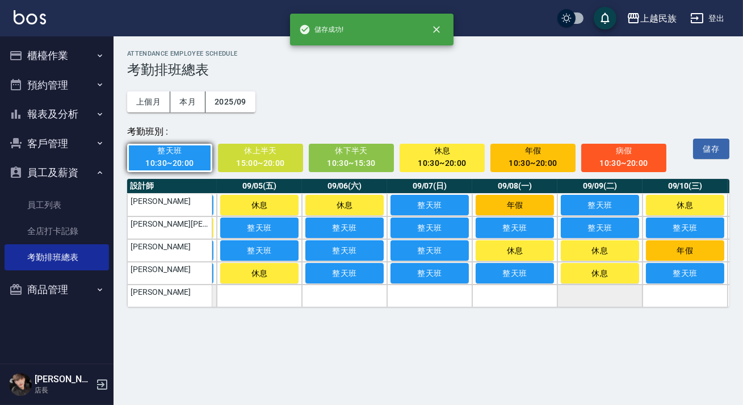
click at [43, 25] on link at bounding box center [30, 18] width 32 height 16
